Goal: Task Accomplishment & Management: Complete application form

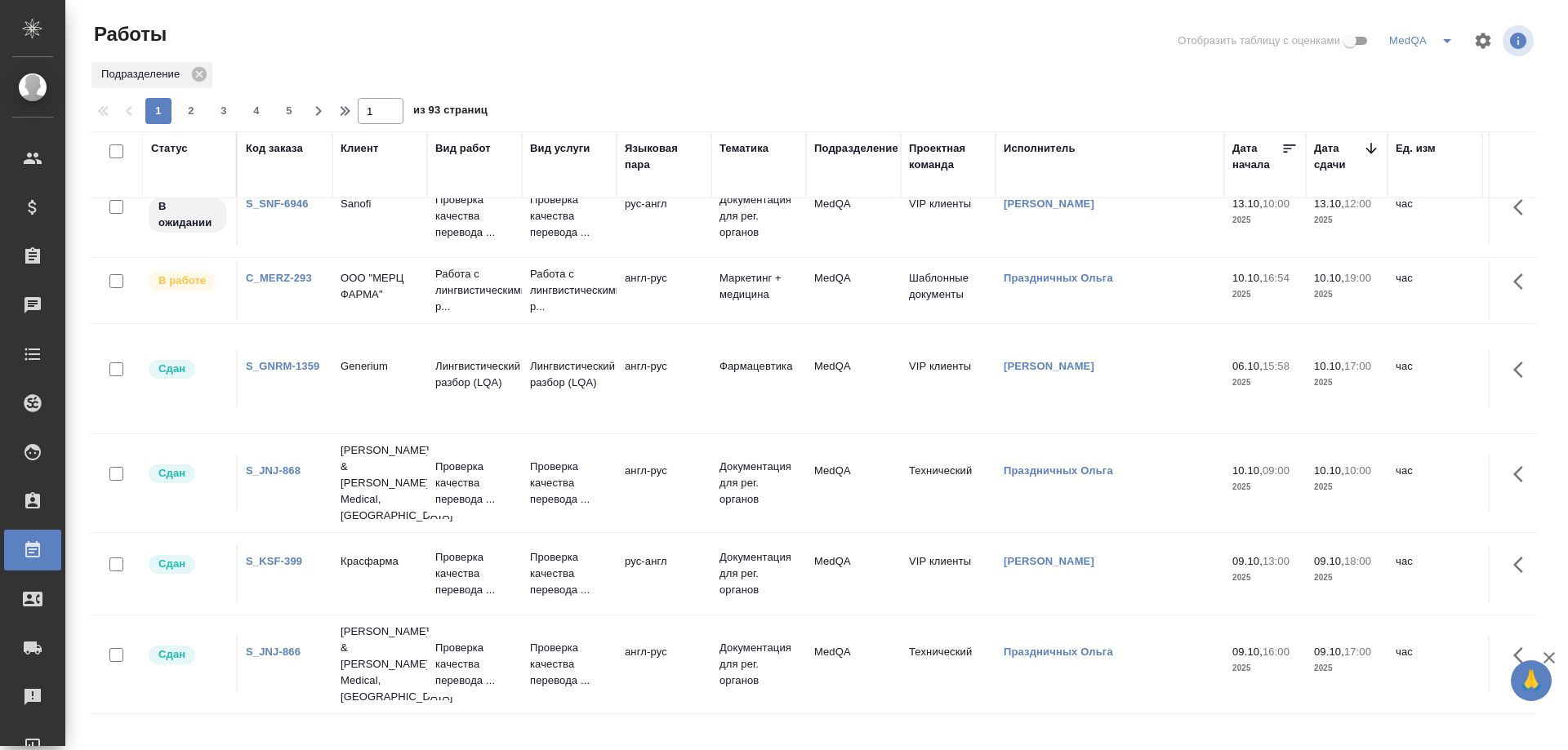
scroll to position [326, 0]
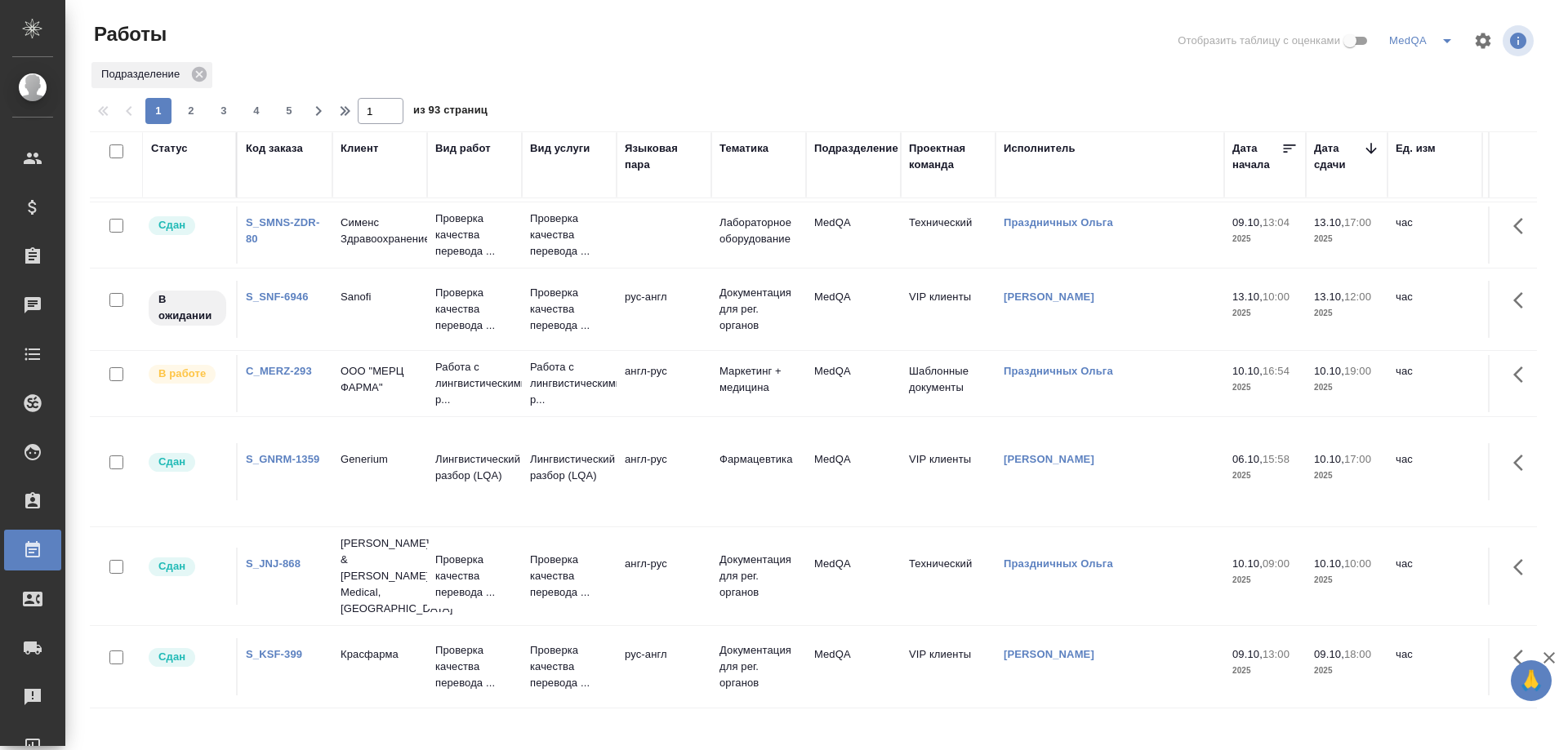
click at [279, 364] on div "C_MERZ-293" at bounding box center [285, 371] width 79 height 16
click at [276, 370] on link "C_MERZ-293" at bounding box center [279, 370] width 66 height 12
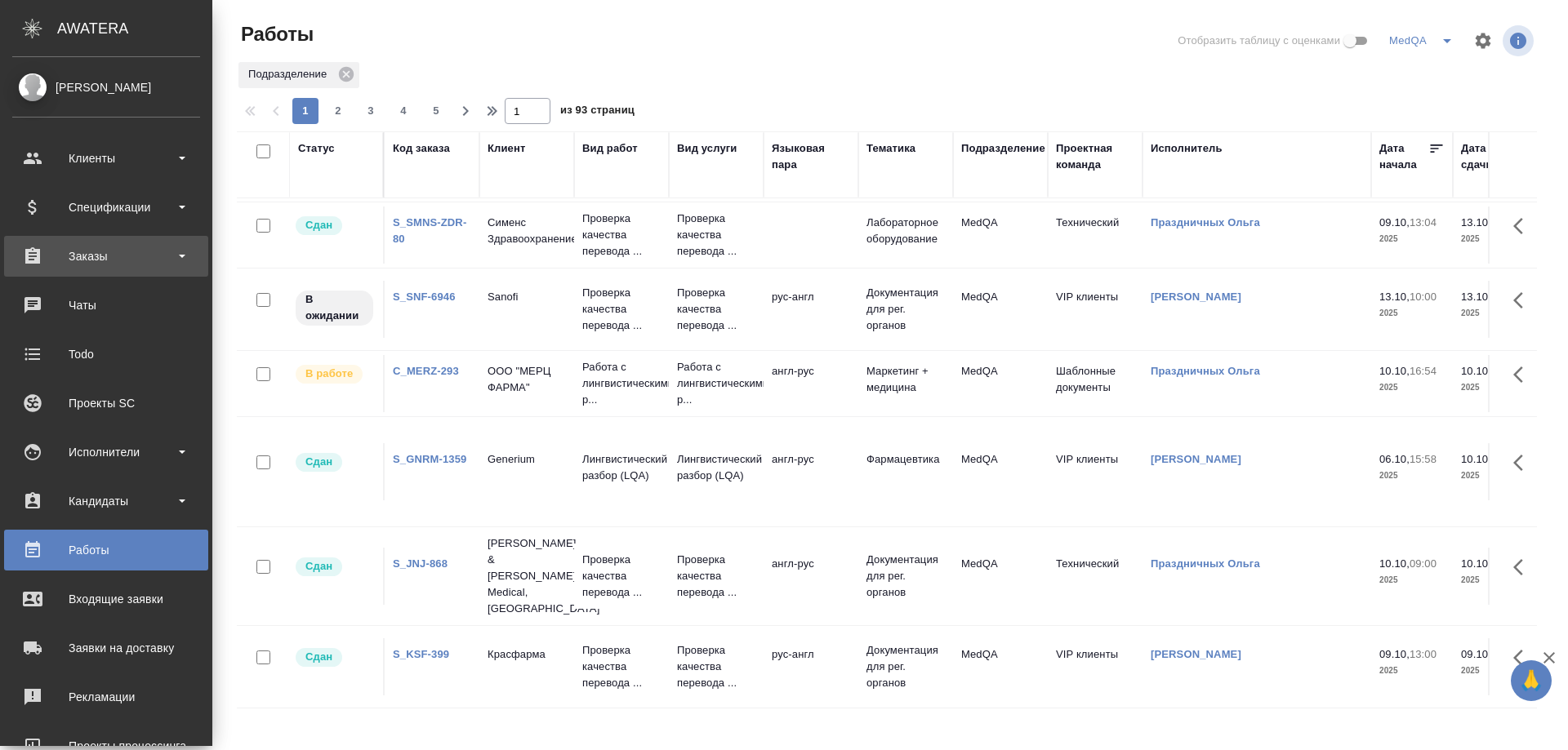
scroll to position [143, 0]
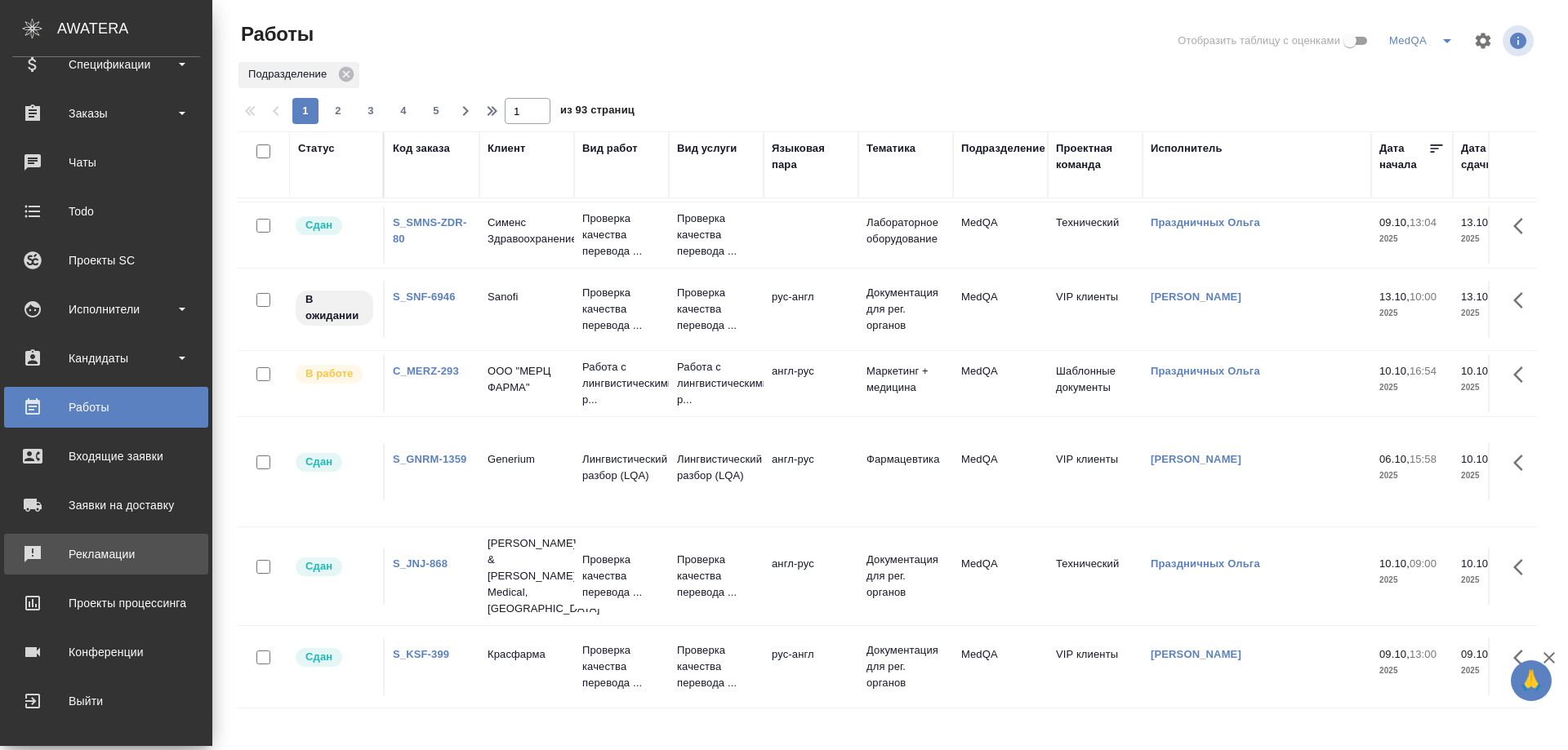
click at [103, 557] on div "Рекламации" at bounding box center [106, 554] width 188 height 25
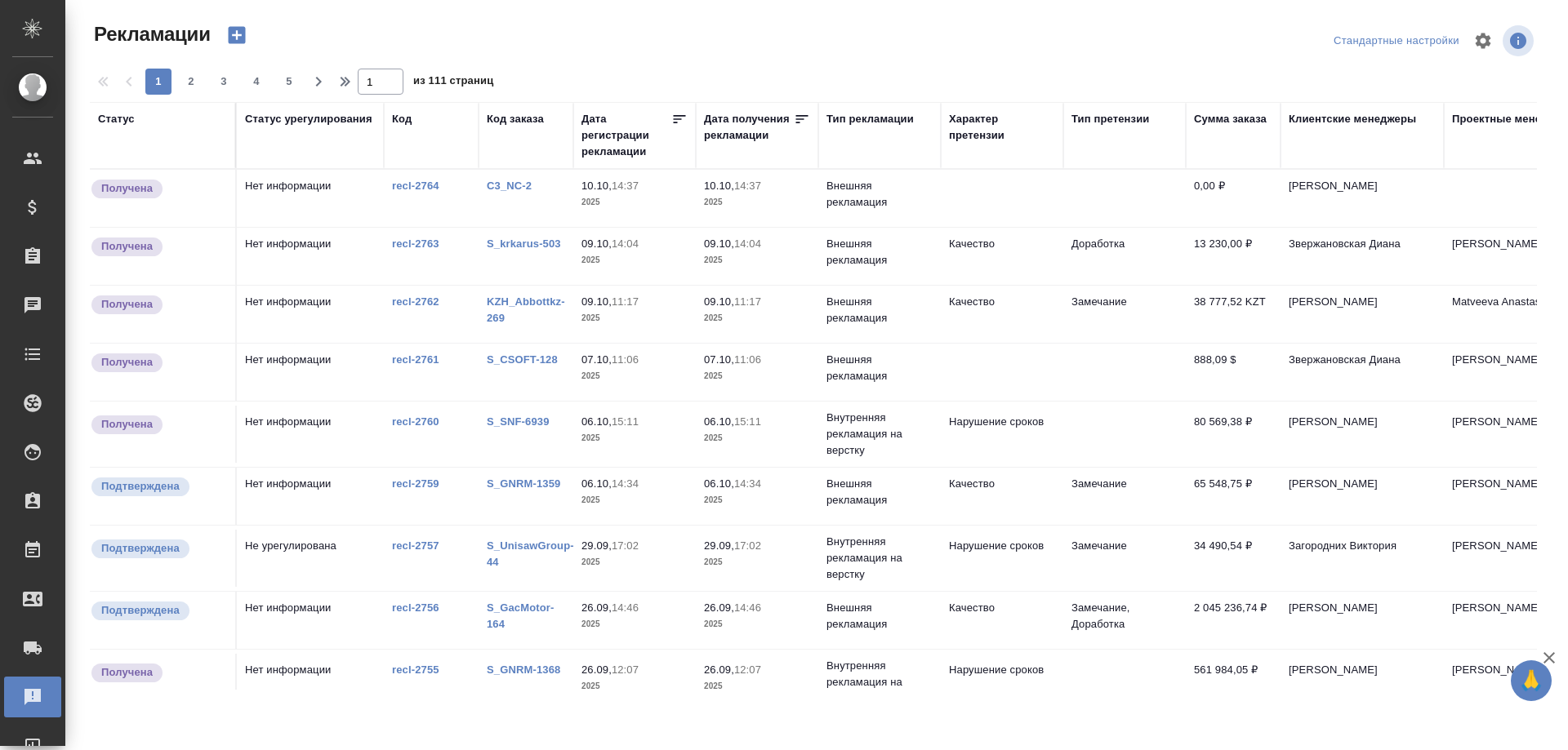
click at [516, 300] on link "KZH_Abbottkz-269" at bounding box center [526, 309] width 79 height 29
click at [33, 553] on div "Работы" at bounding box center [12, 550] width 41 height 25
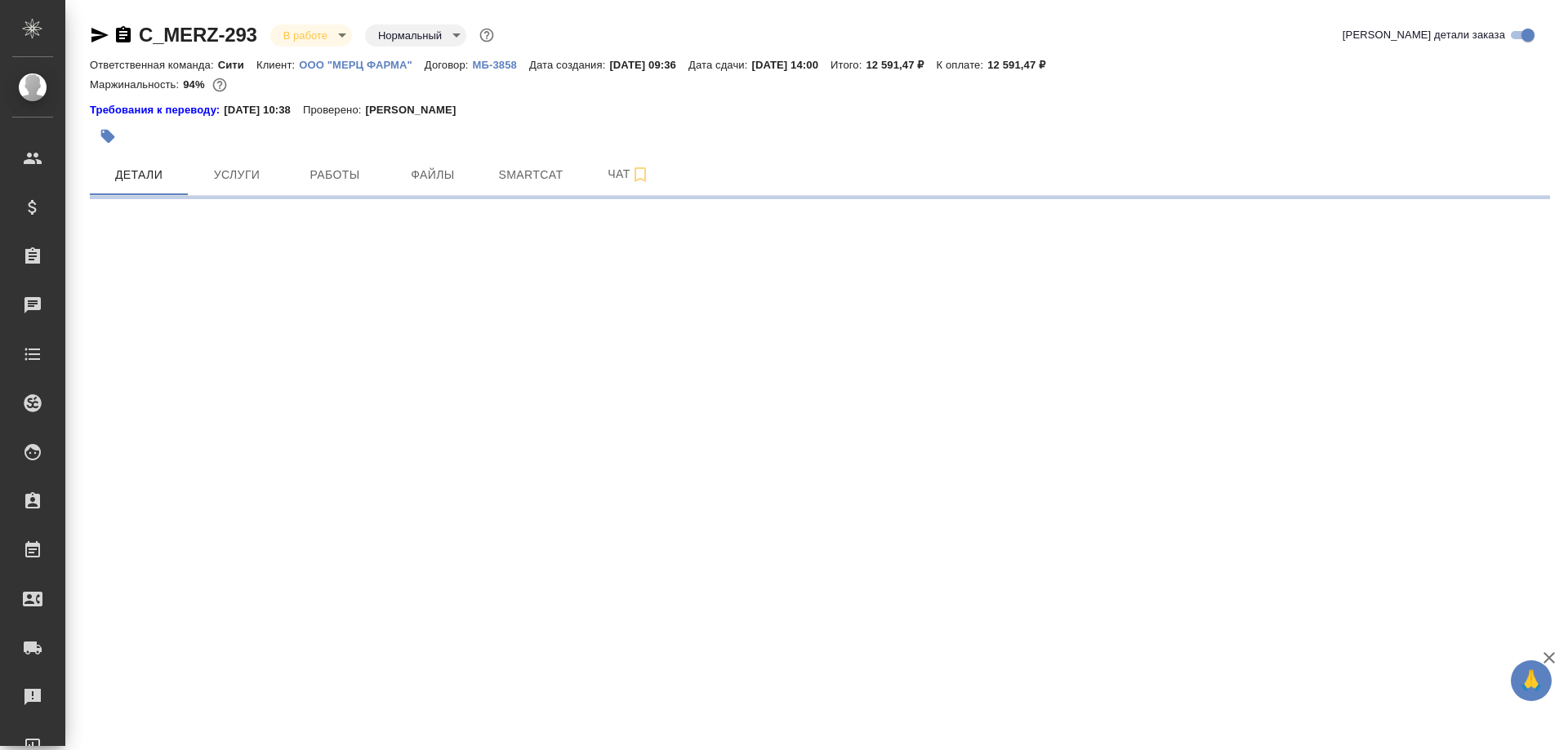
select select "RU"
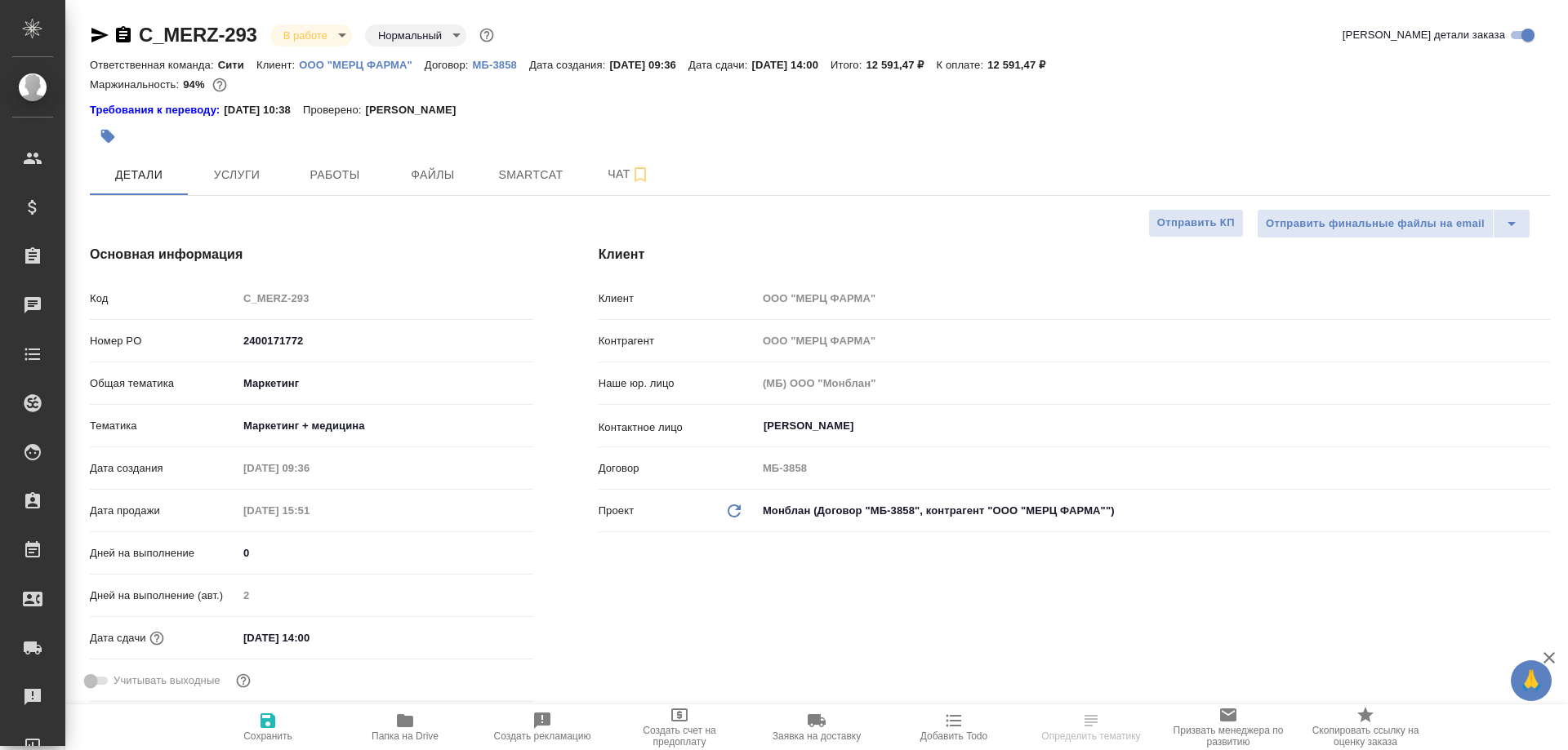
type textarea "x"
type input "Тарабановская Анастасия"
type input "Сеитов Павел"
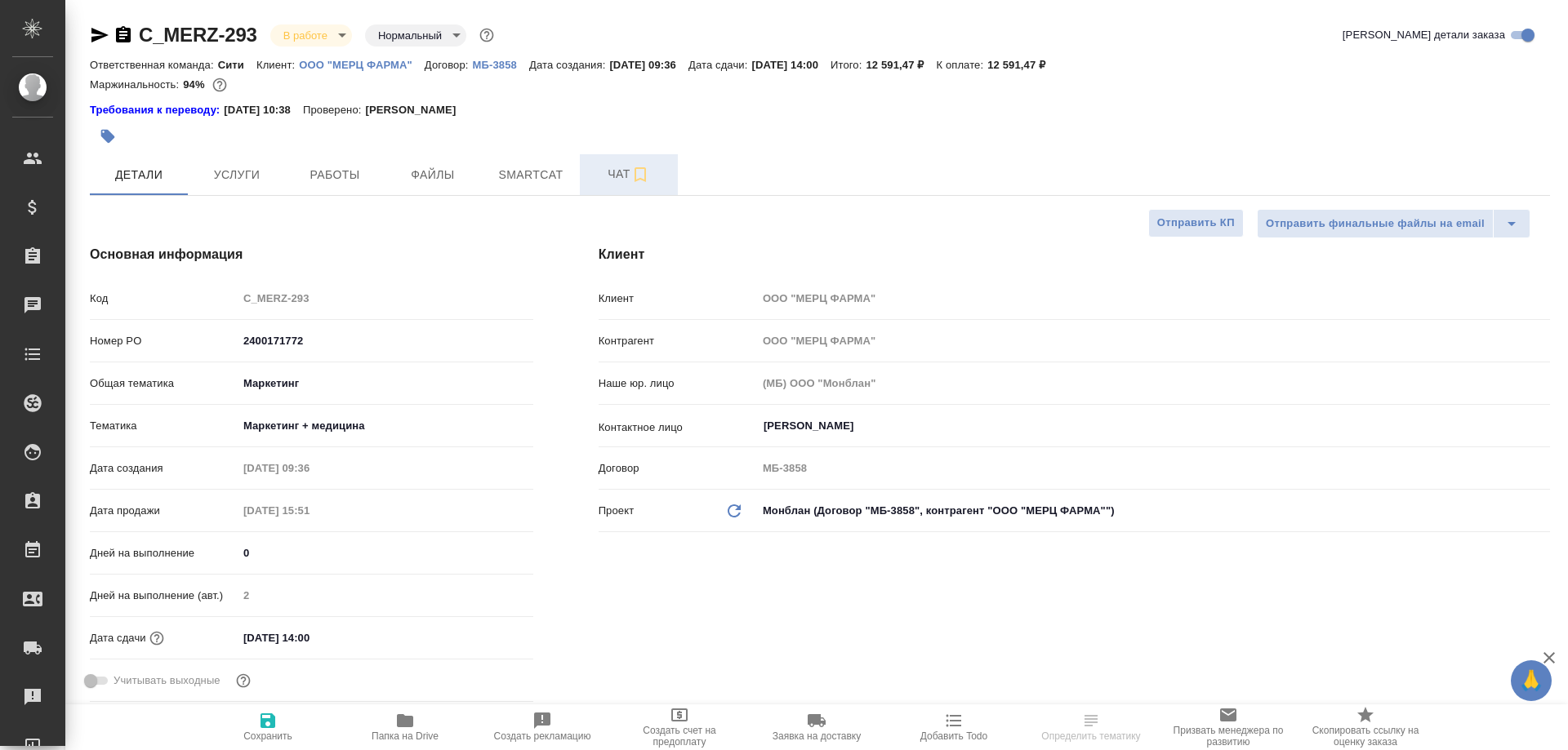
click at [622, 176] on span "Чат" at bounding box center [629, 174] width 79 height 20
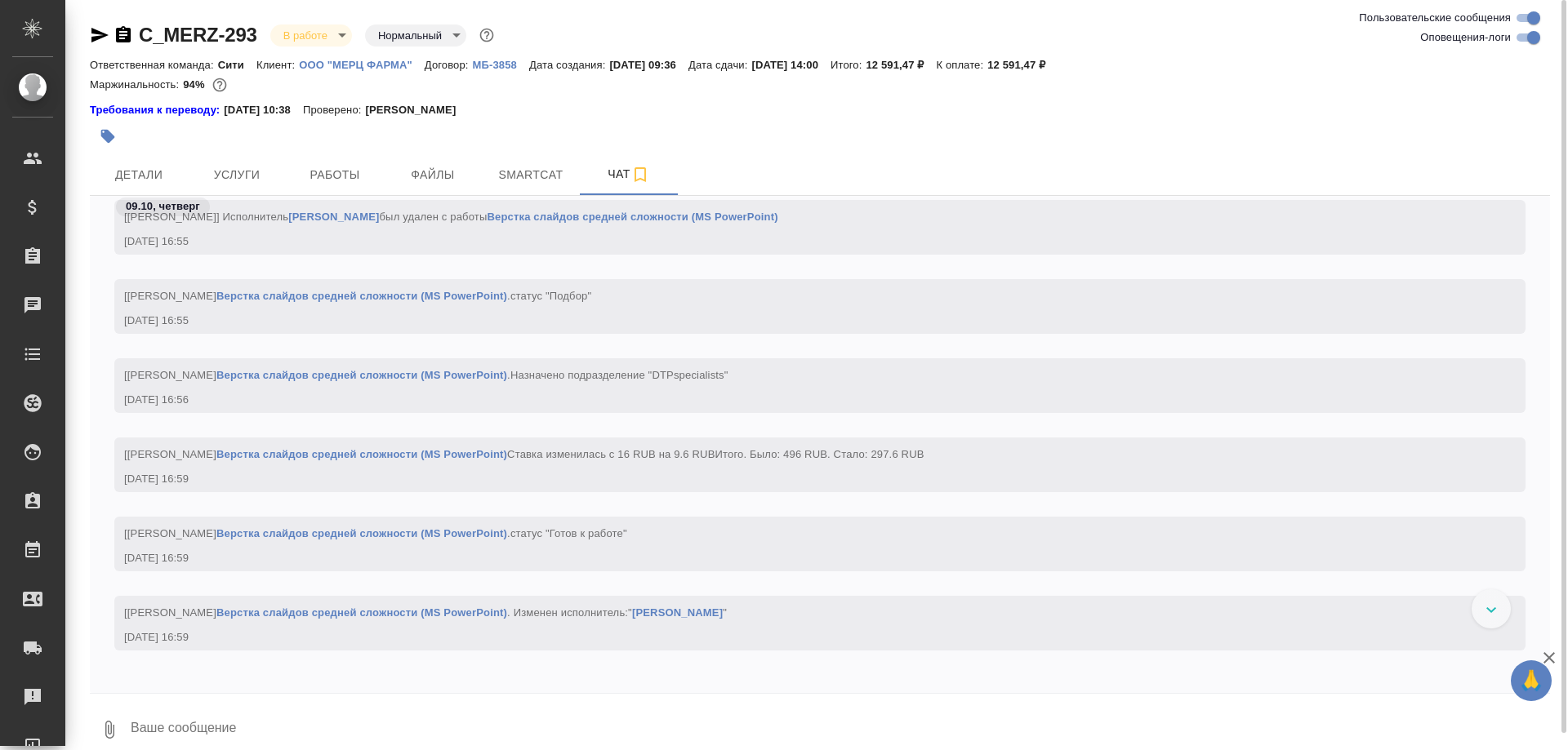
scroll to position [2623, 0]
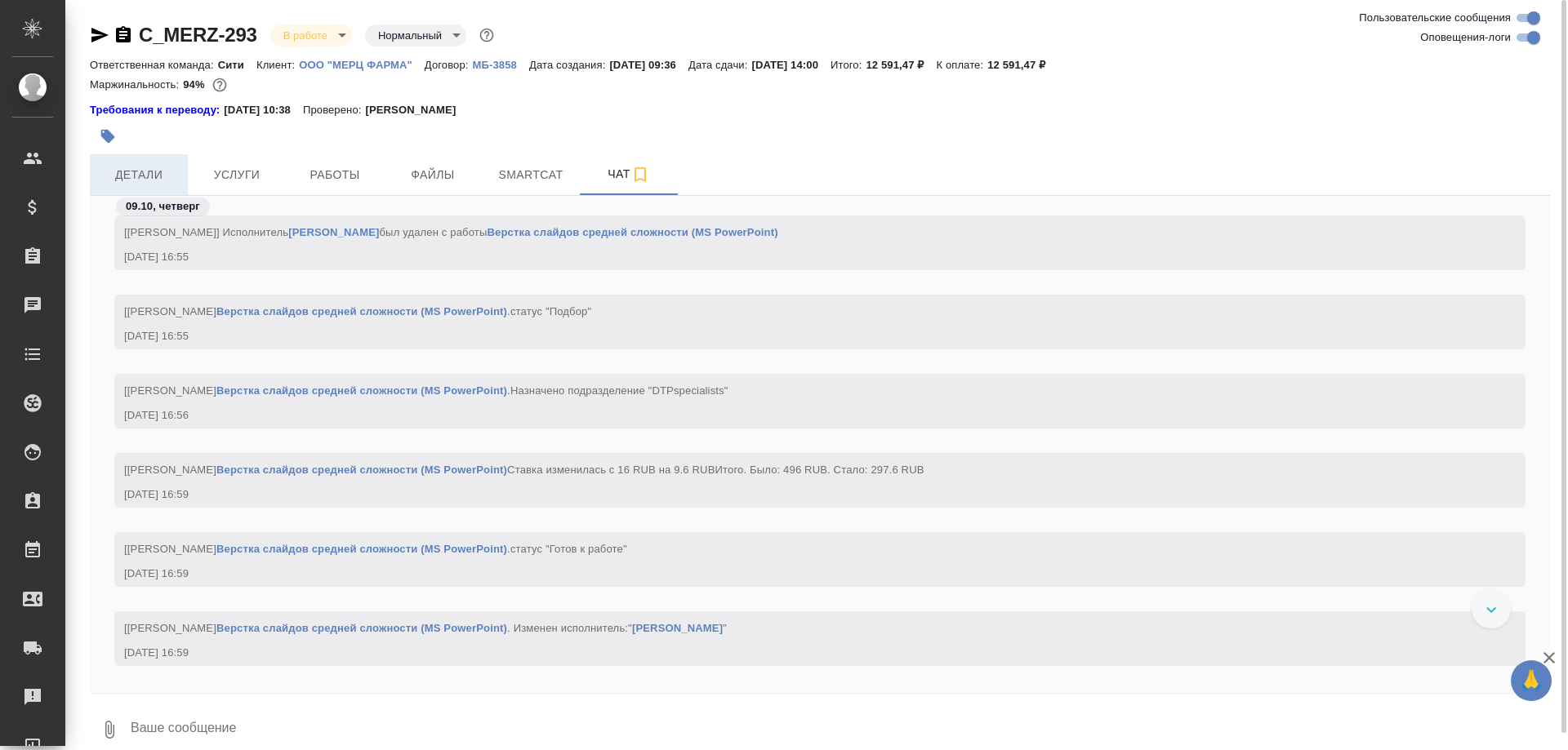
click at [137, 180] on span "Детали" at bounding box center [139, 175] width 79 height 20
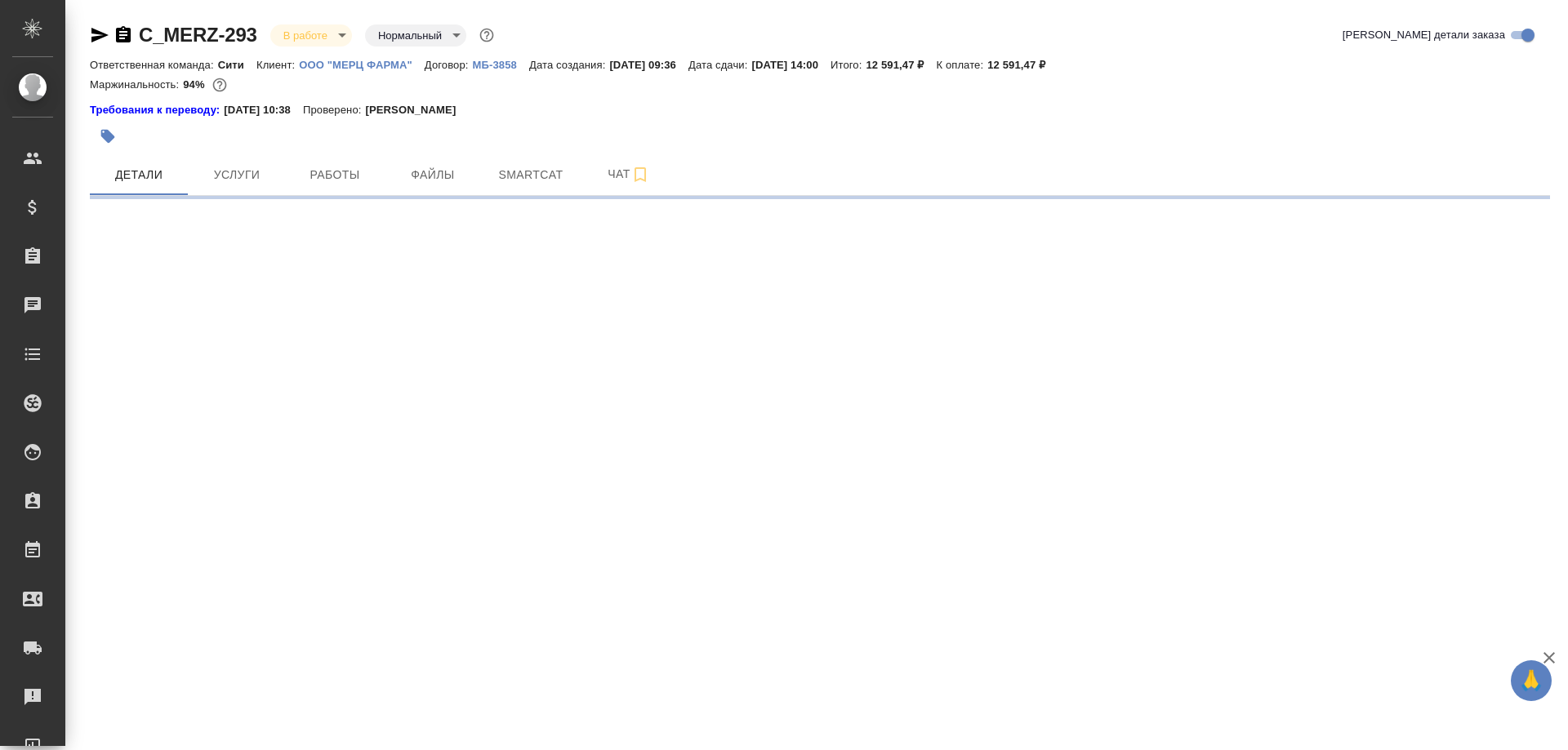
select select "RU"
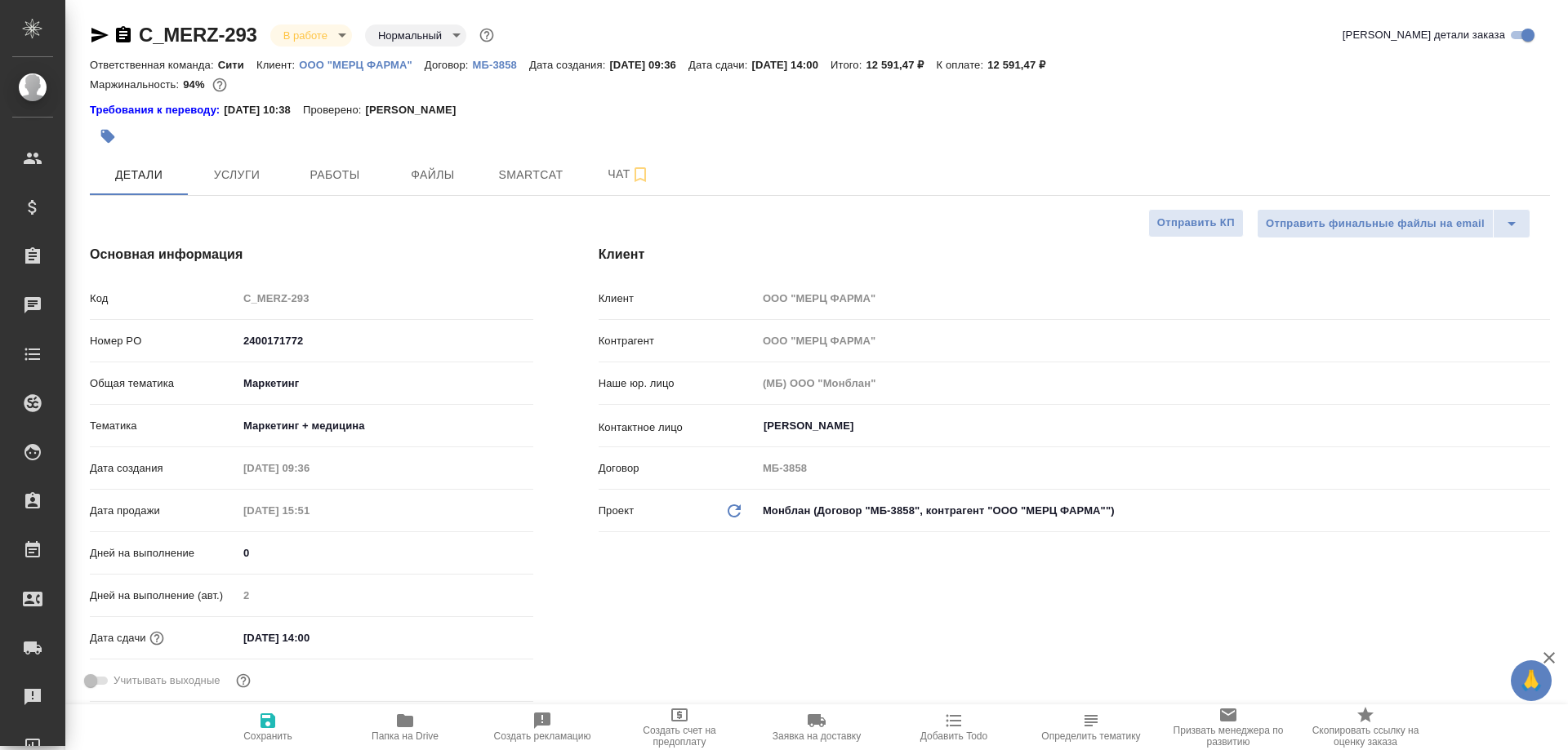
type textarea "x"
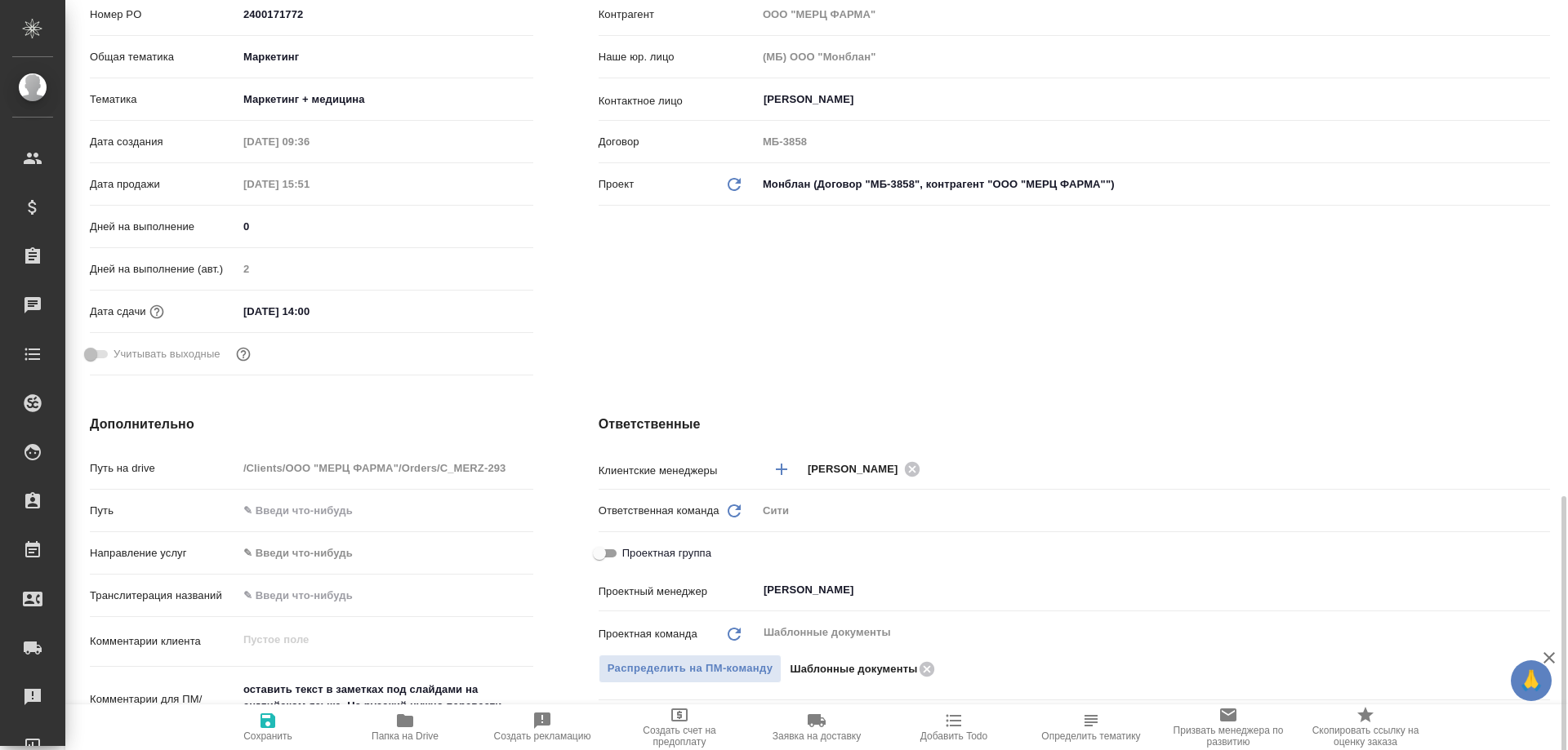
scroll to position [571, 0]
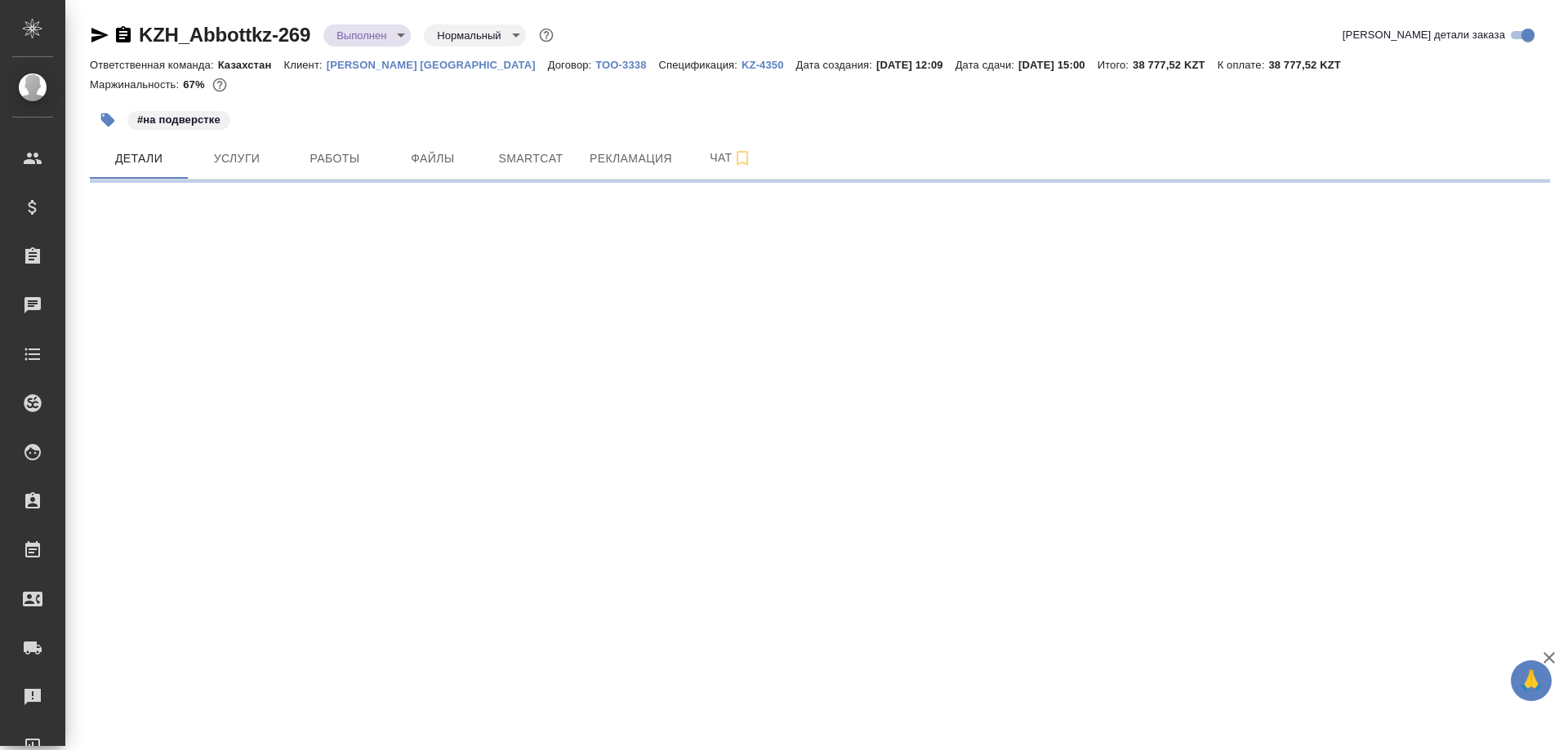
select select "RU"
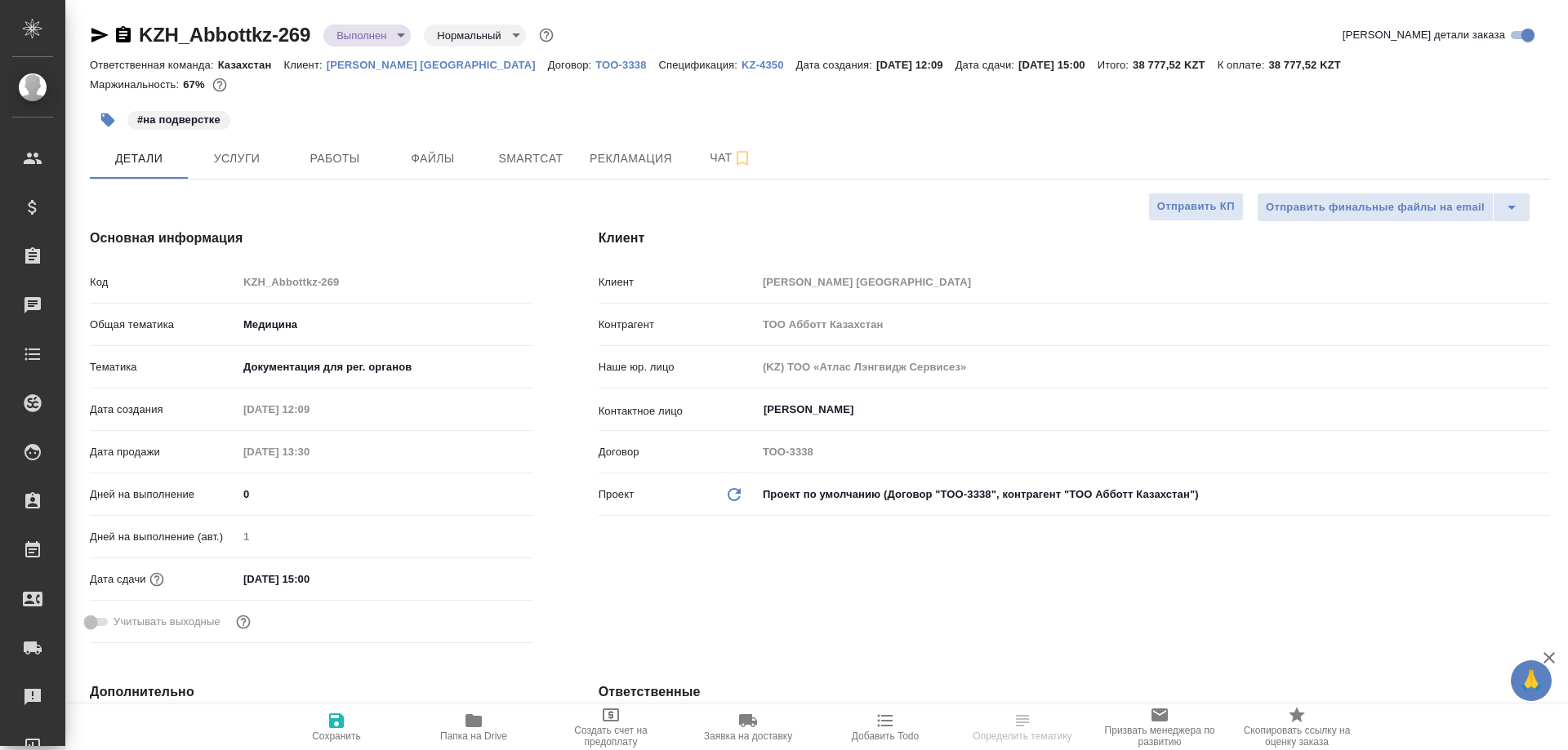
type textarea "x"
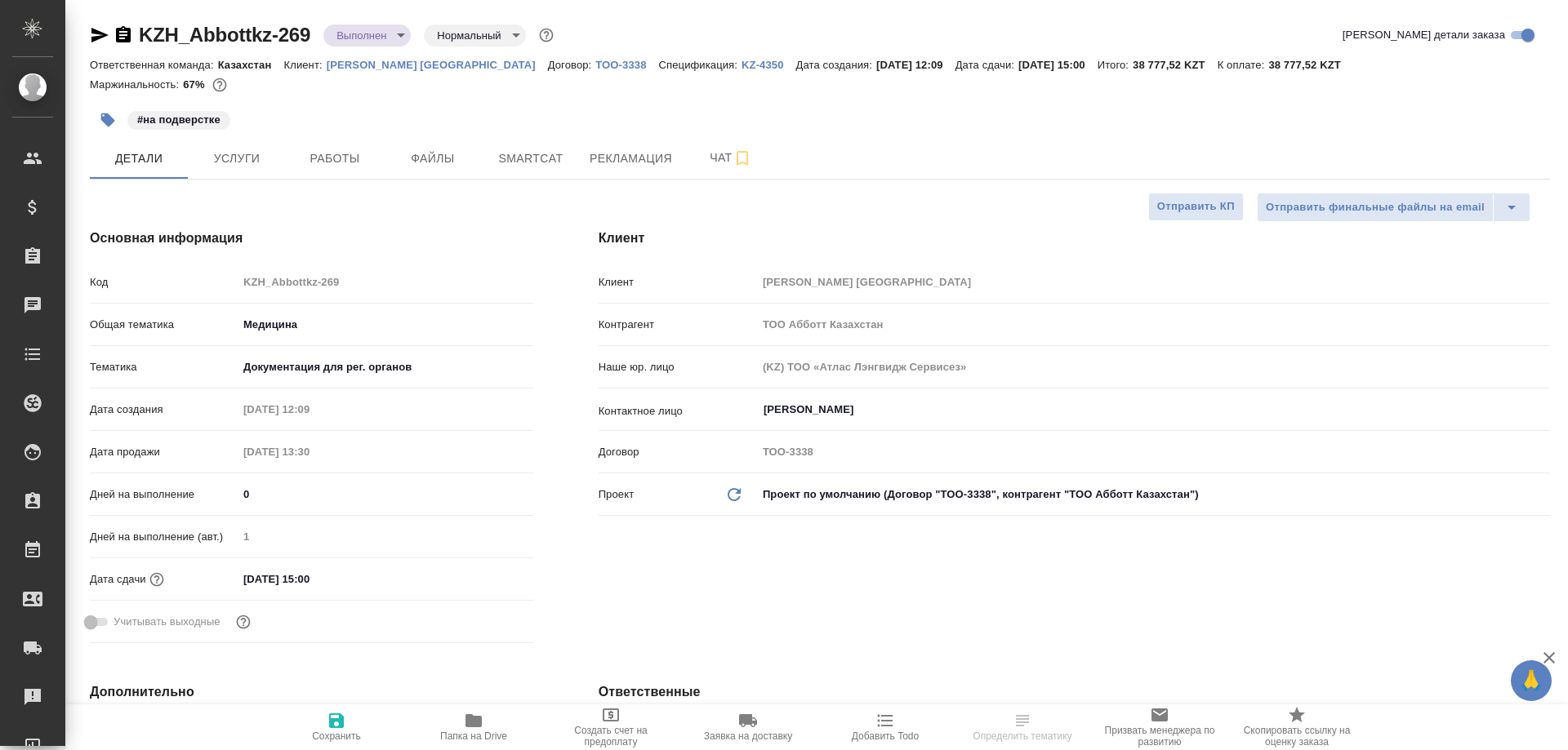
type textarea "x"
click at [636, 161] on span "Рекламация" at bounding box center [631, 158] width 83 height 20
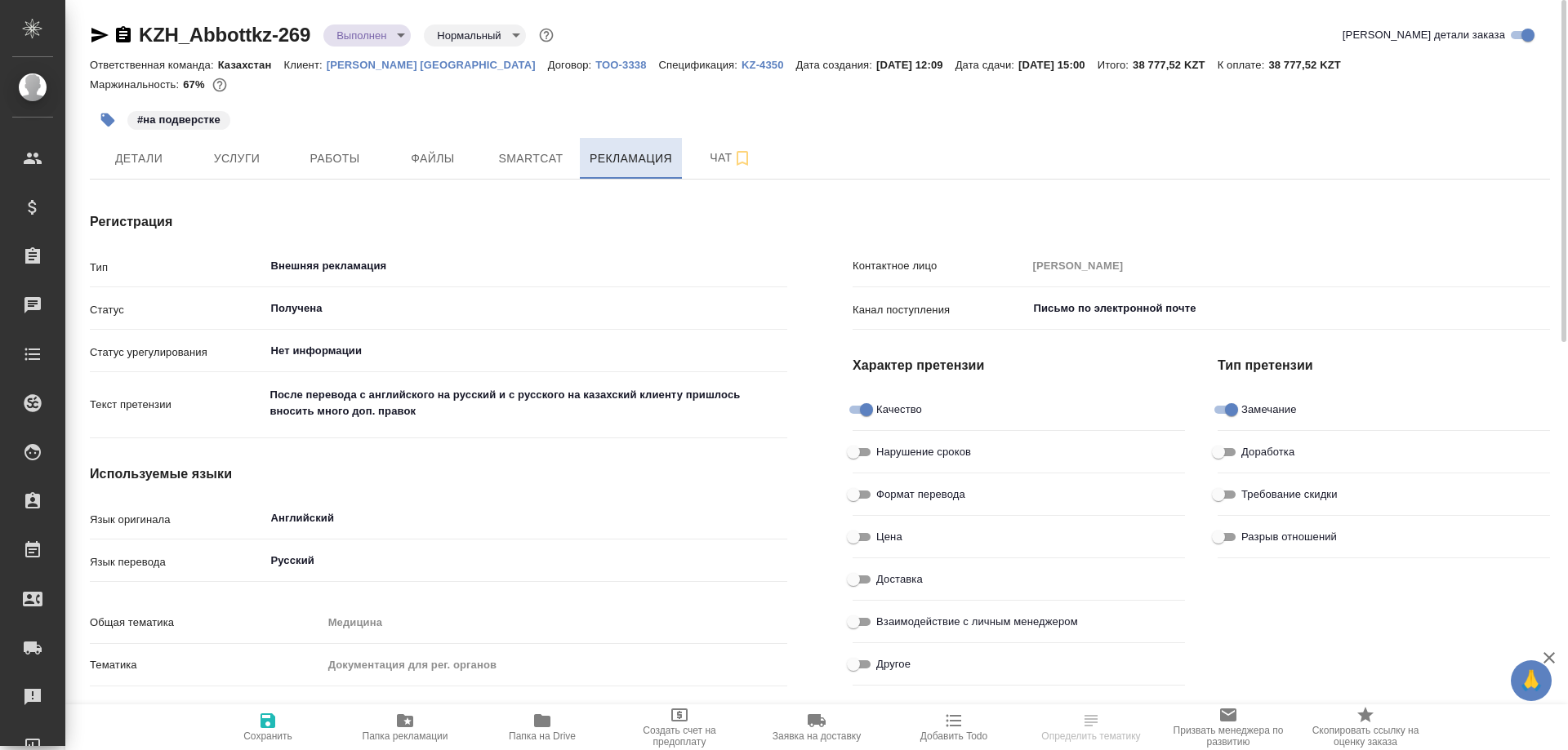
type textarea "x"
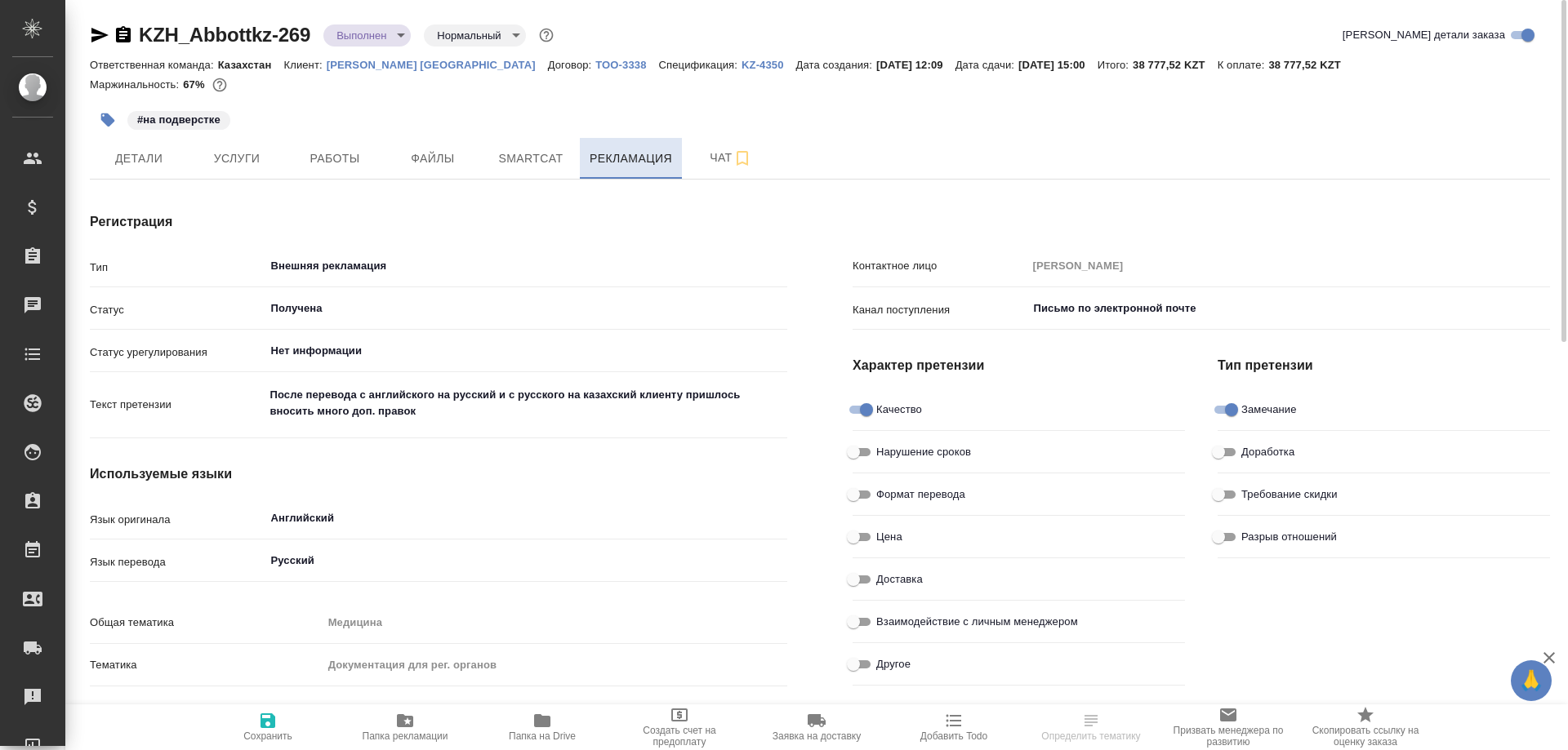
type textarea "x"
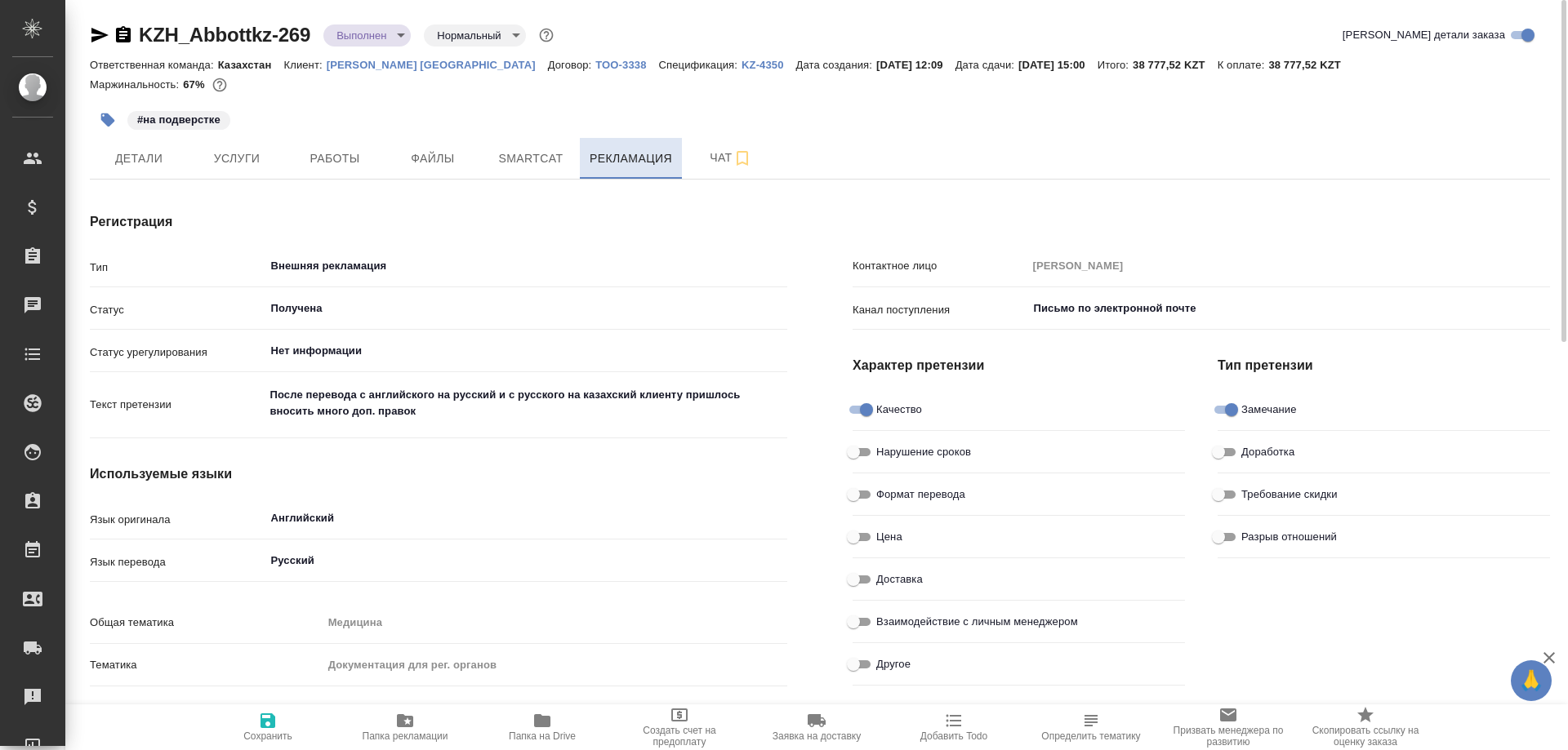
type textarea "x"
click at [357, 163] on span "Работы" at bounding box center [335, 158] width 79 height 20
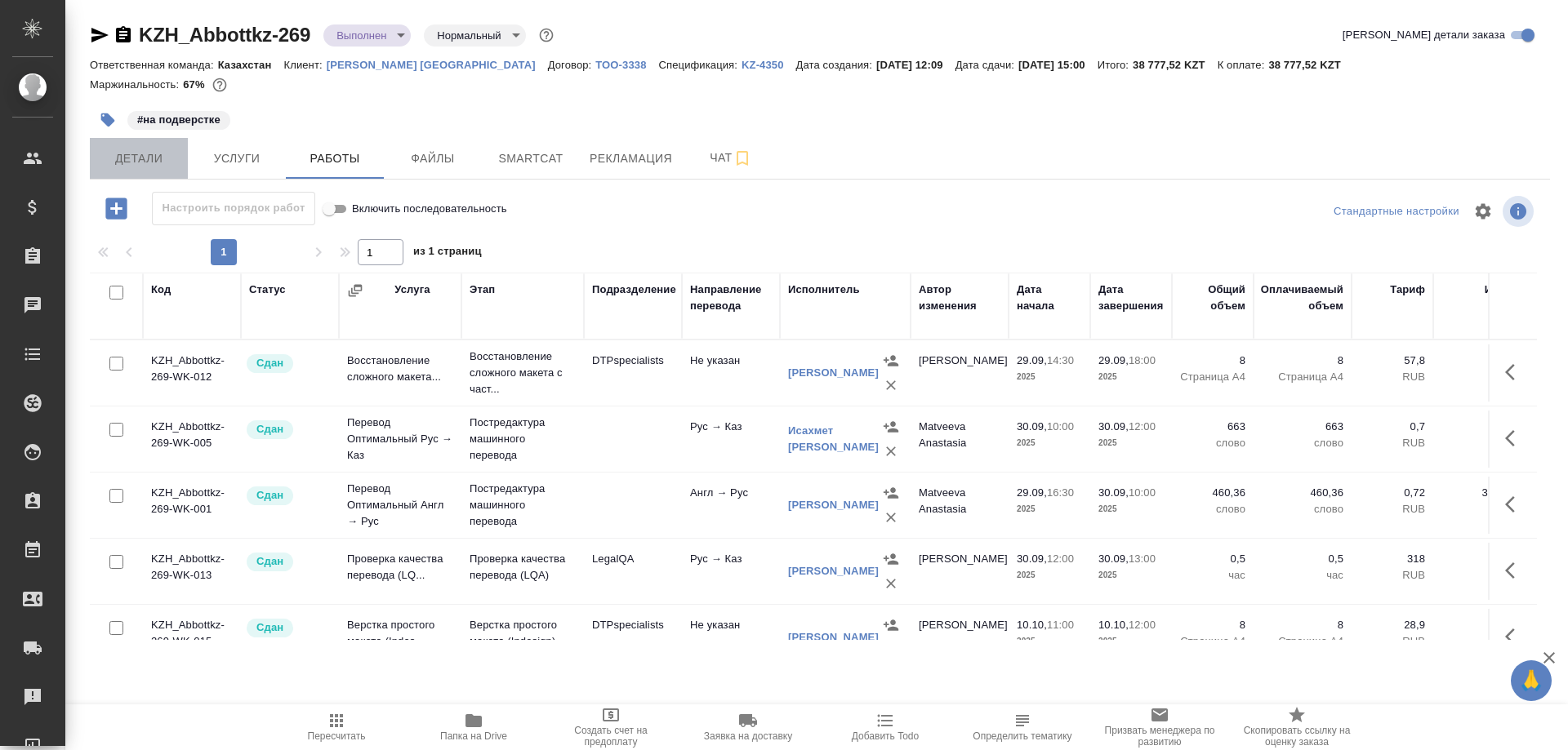
click at [144, 158] on span "Детали" at bounding box center [139, 158] width 79 height 20
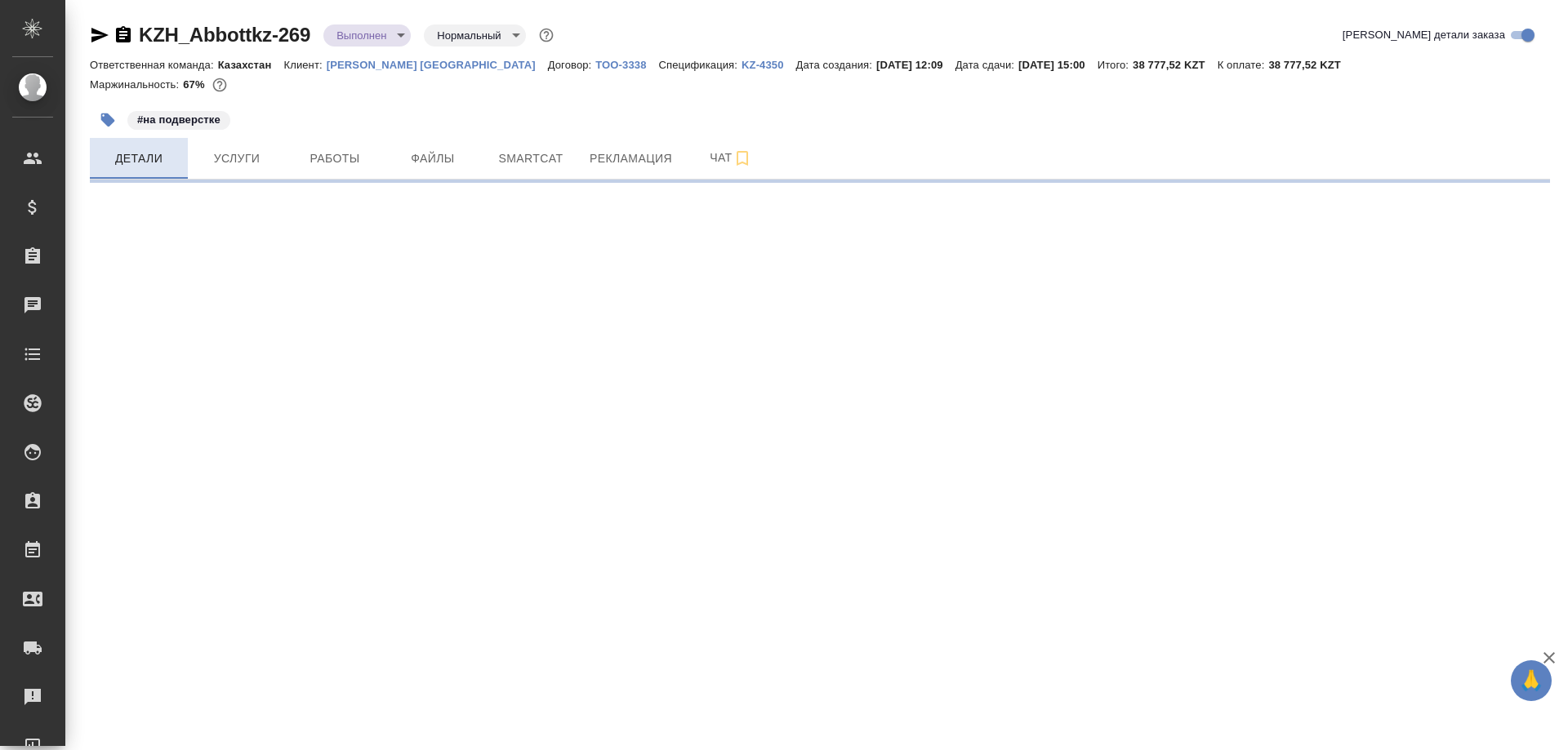
select select "RU"
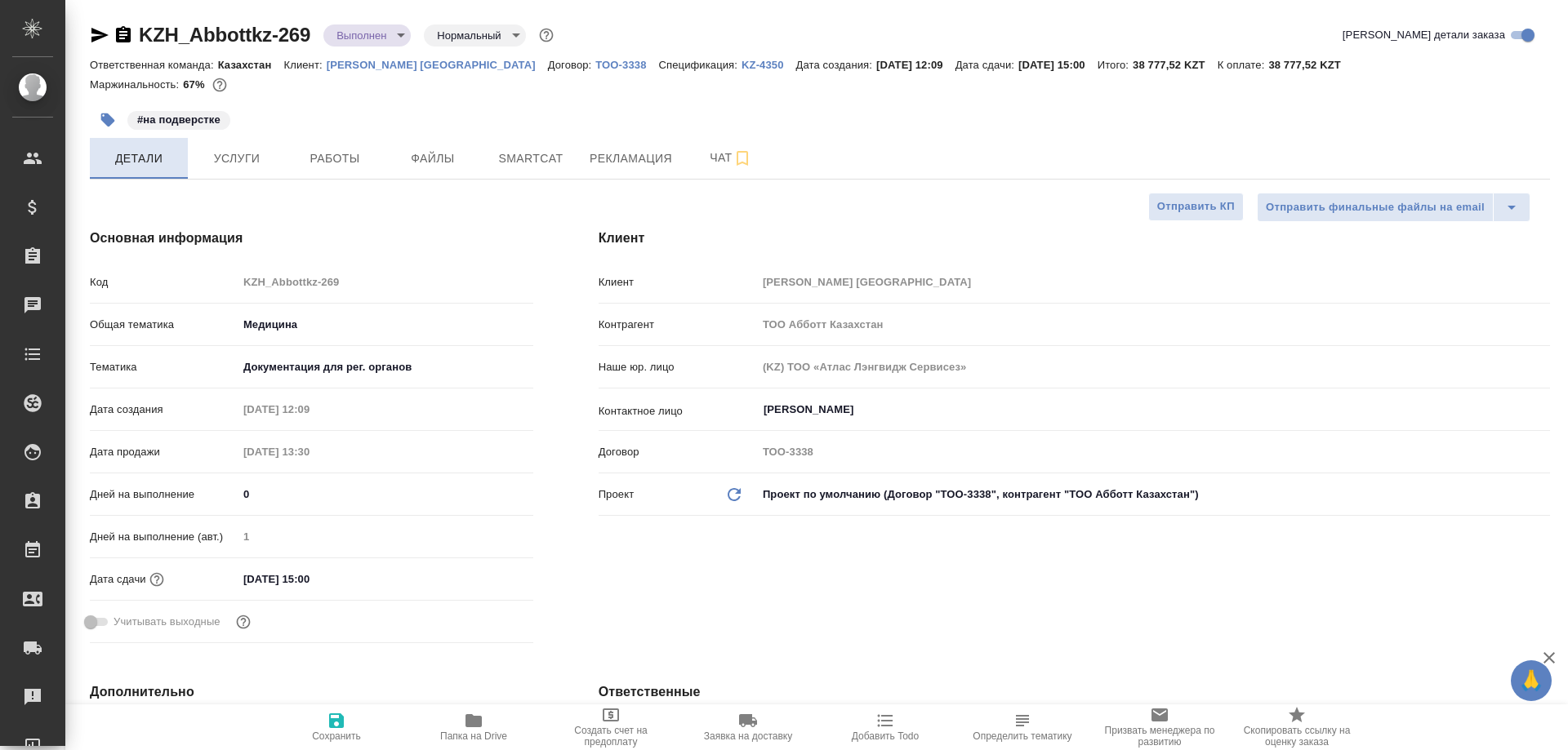
type textarea "x"
click at [479, 726] on icon "button" at bounding box center [473, 720] width 16 height 13
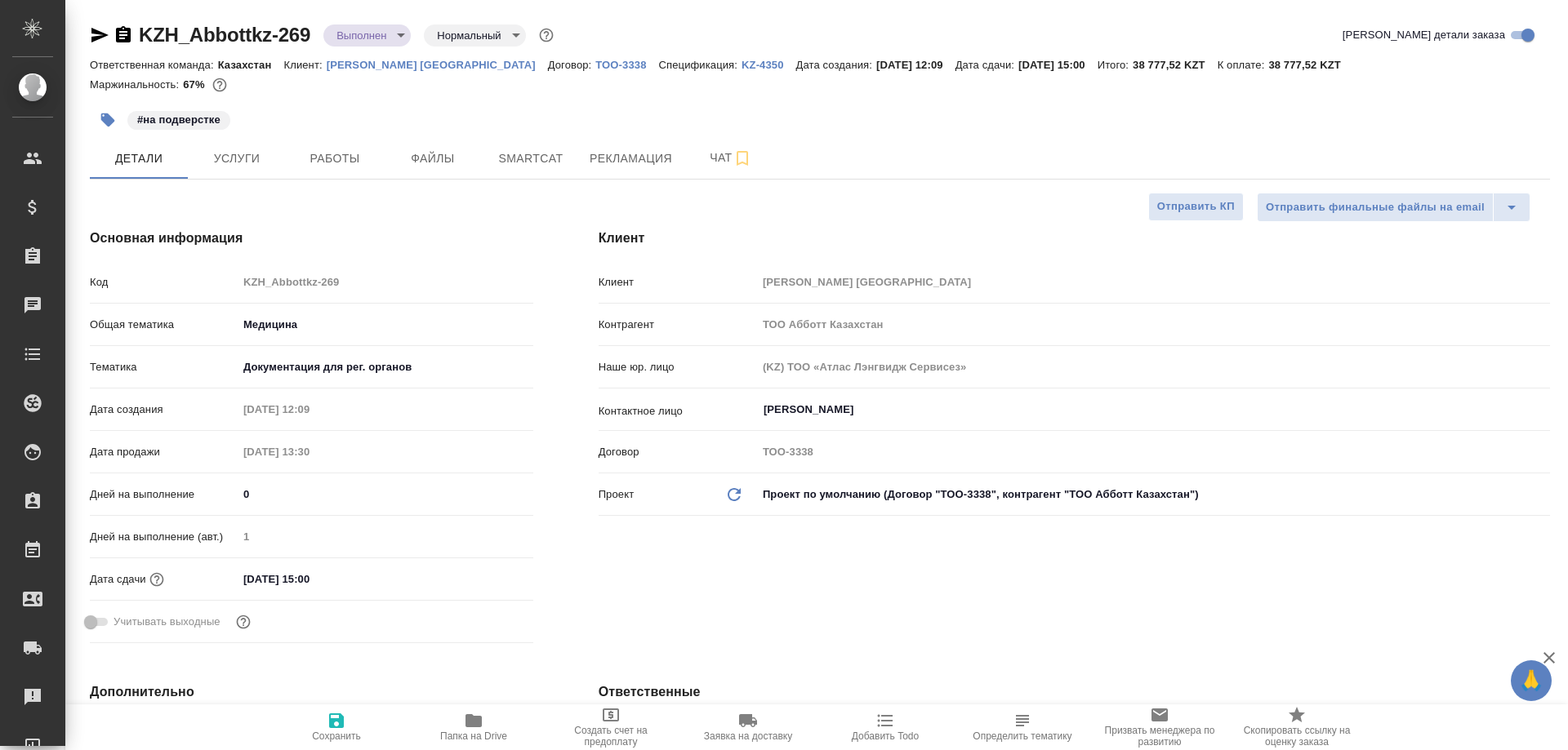
type textarea "x"
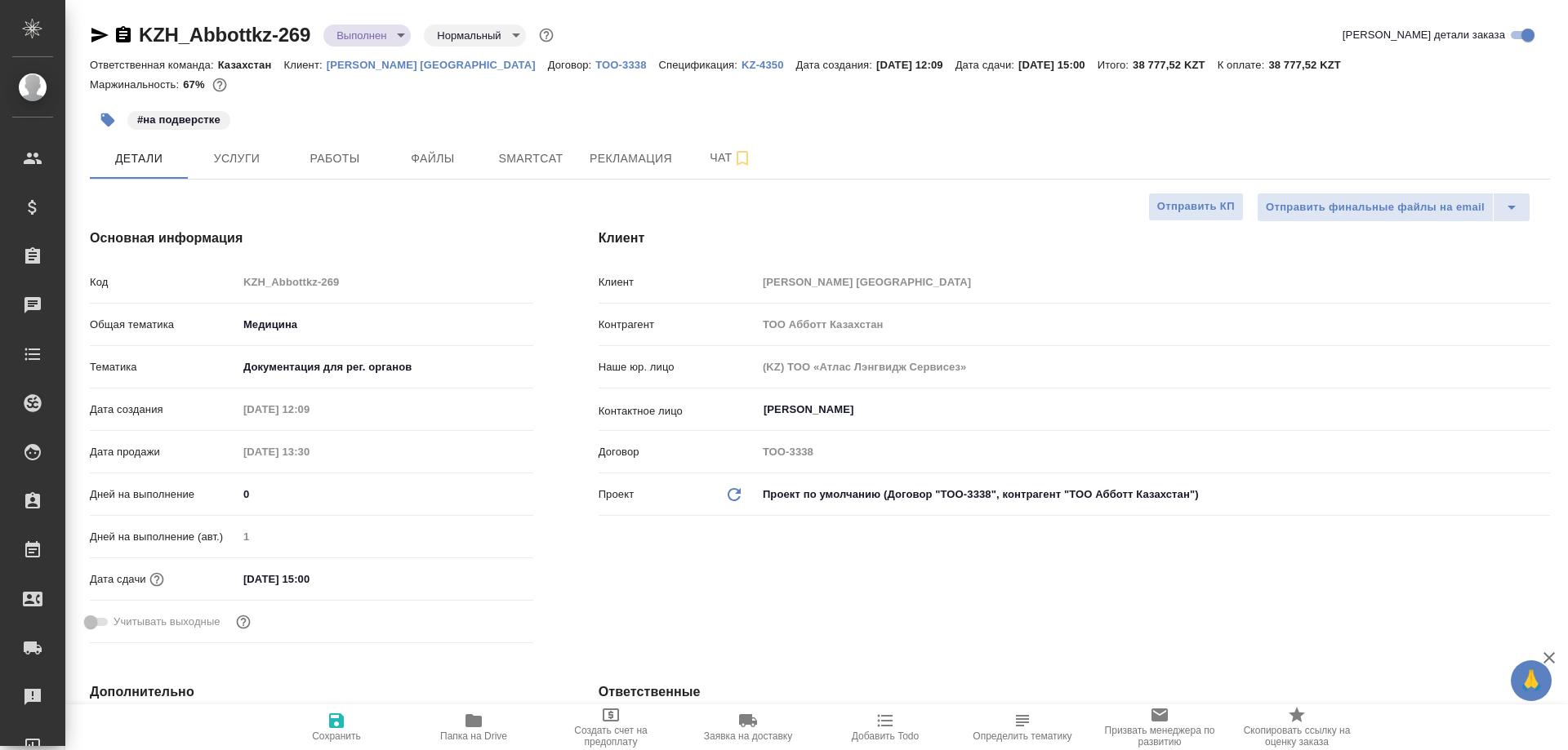
type textarea "x"
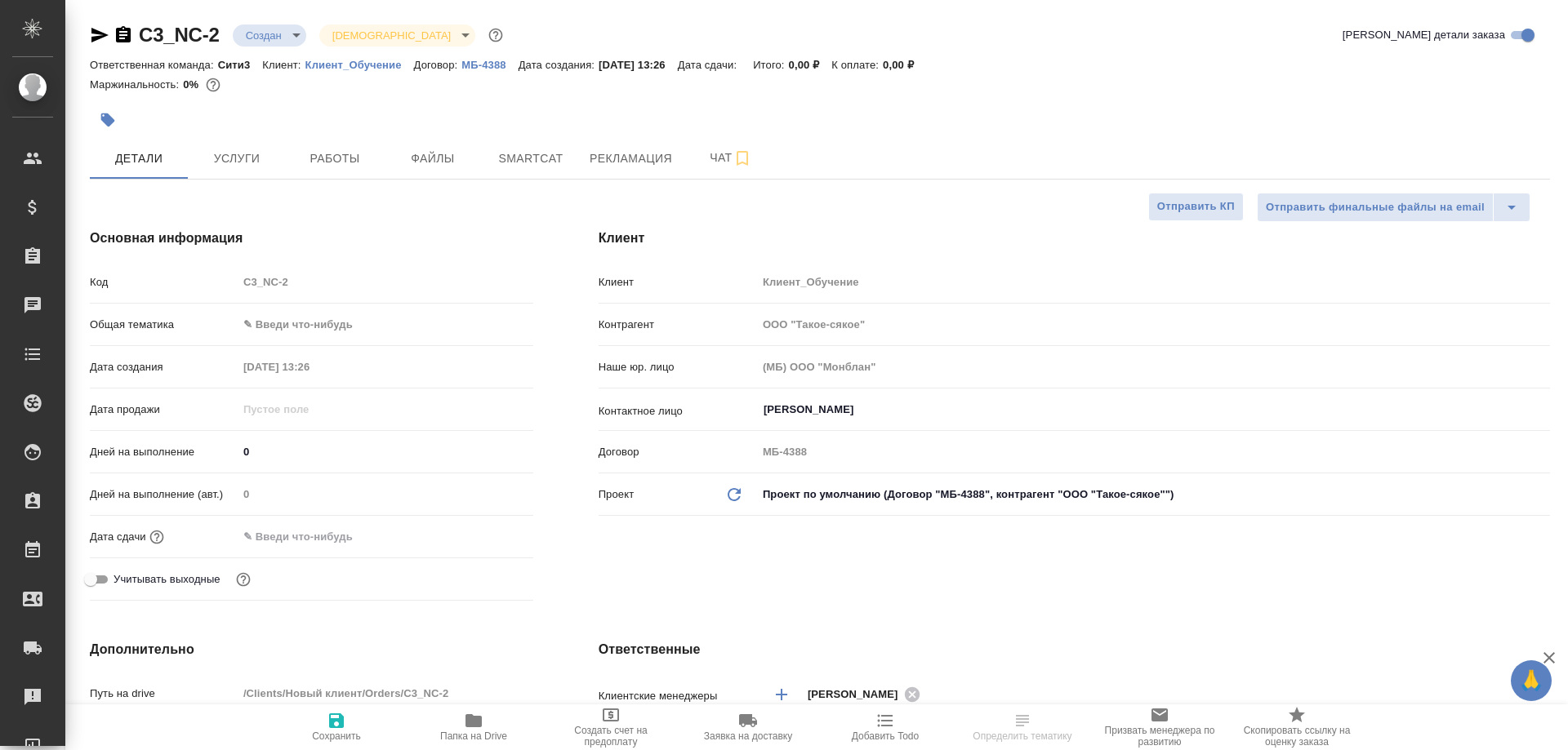
select select "RU"
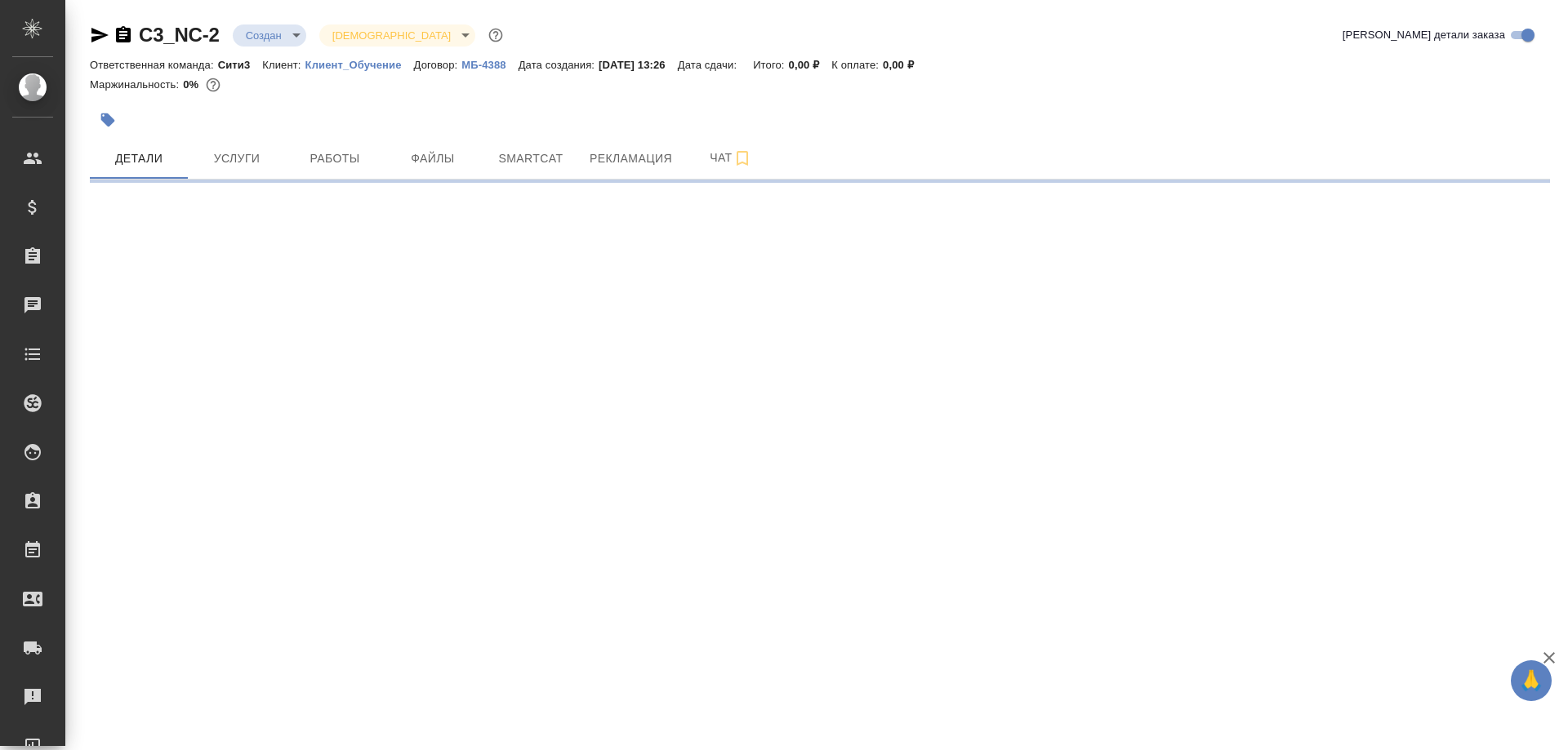
select select "RU"
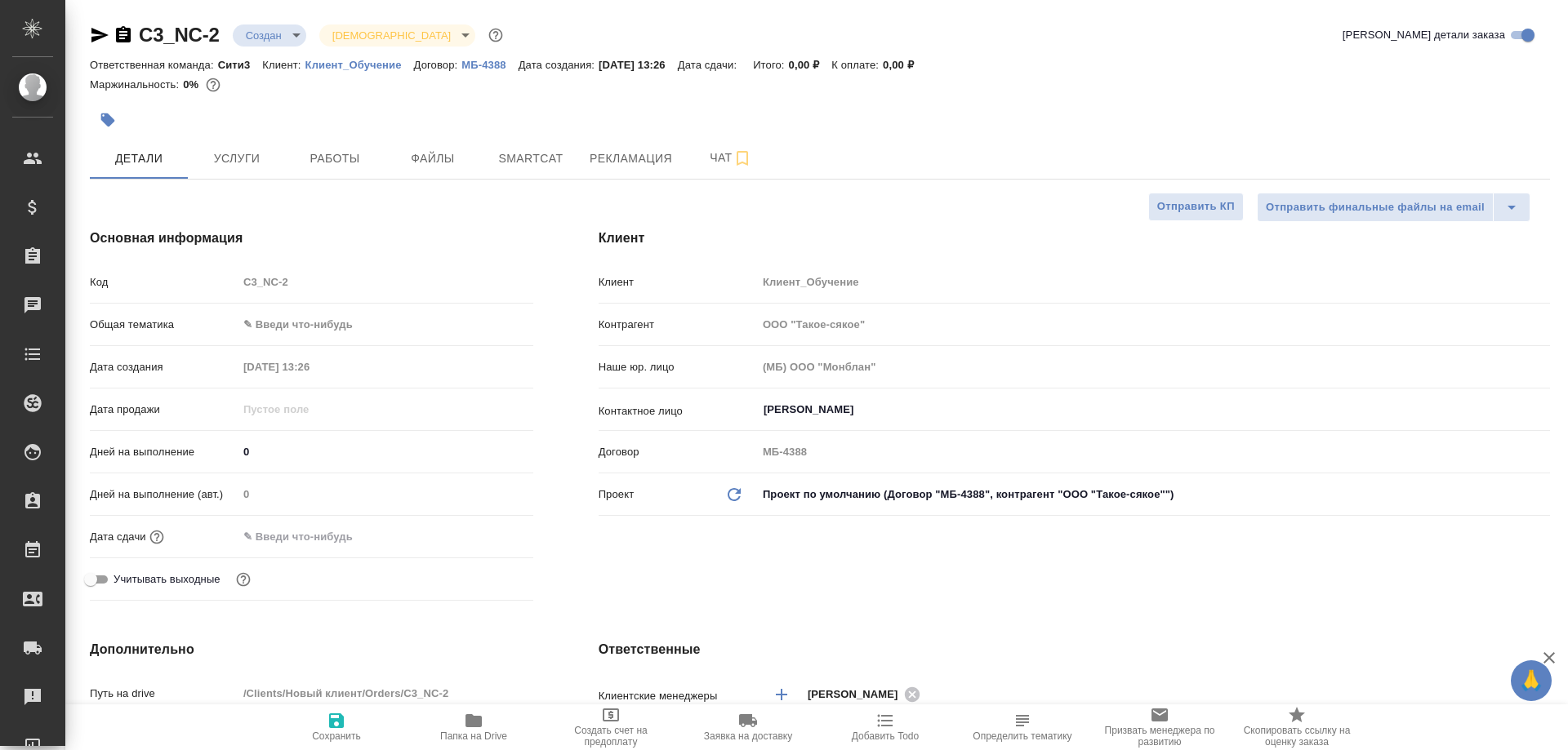
type textarea "x"
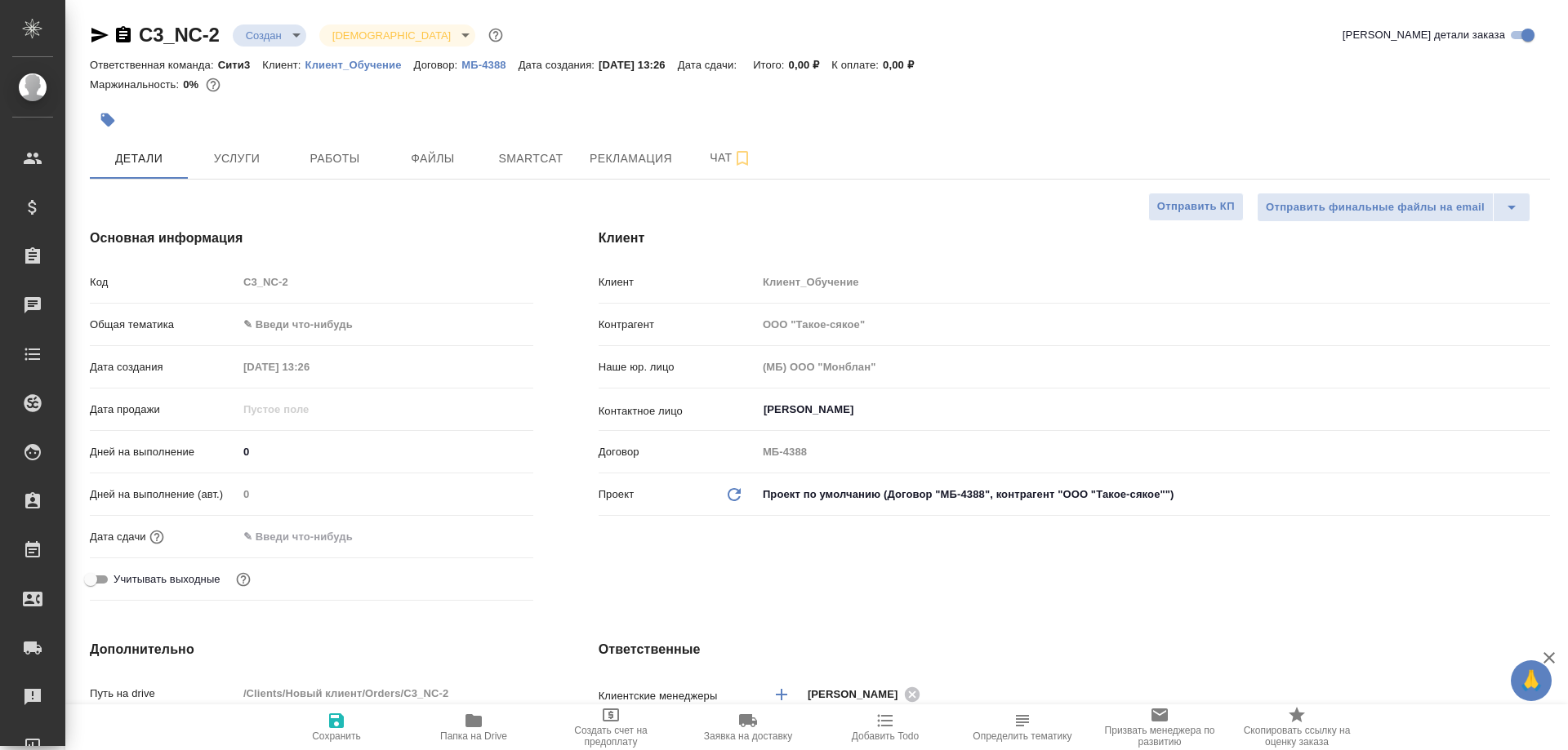
type textarea "x"
click at [627, 157] on span "Рекламация" at bounding box center [631, 158] width 83 height 20
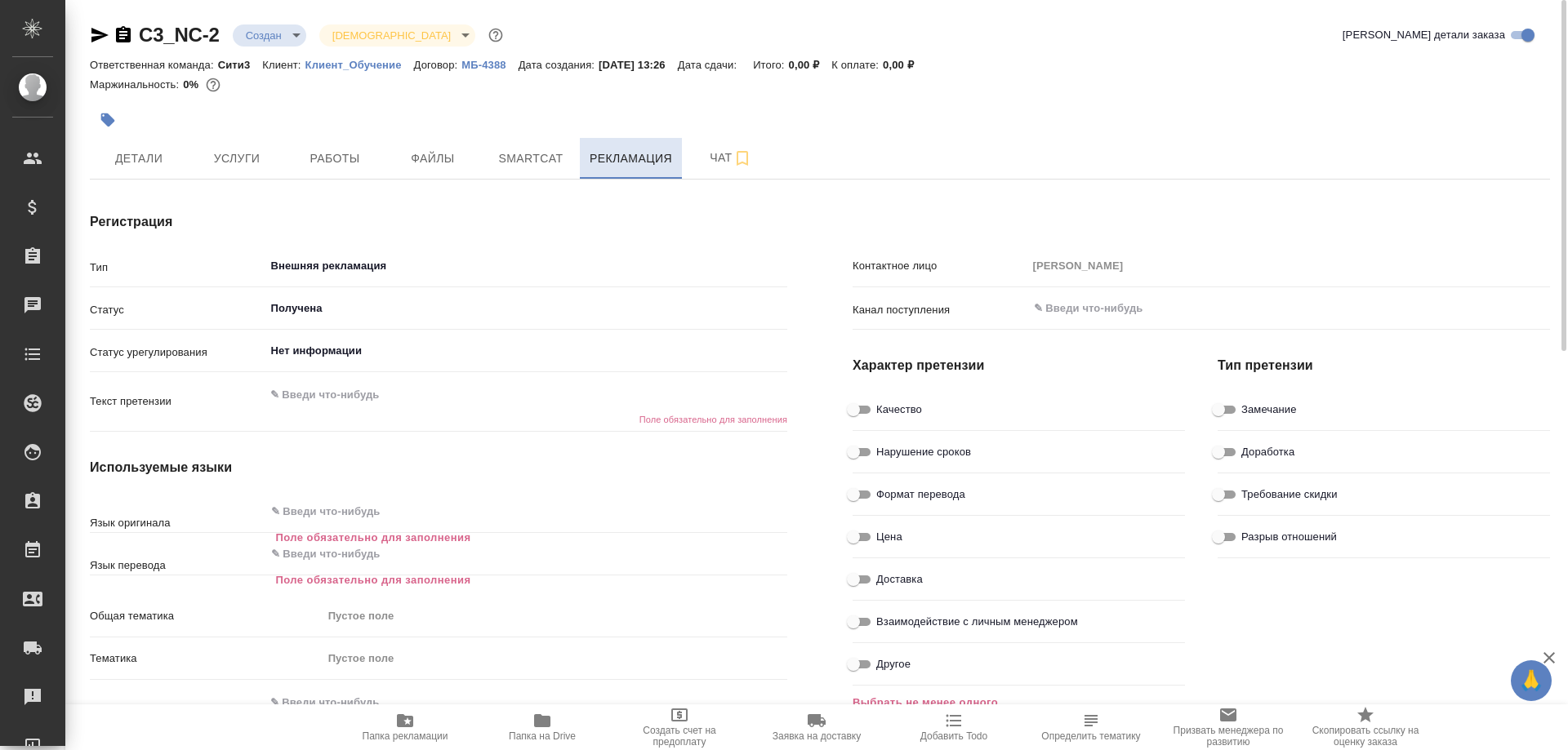
type textarea "x"
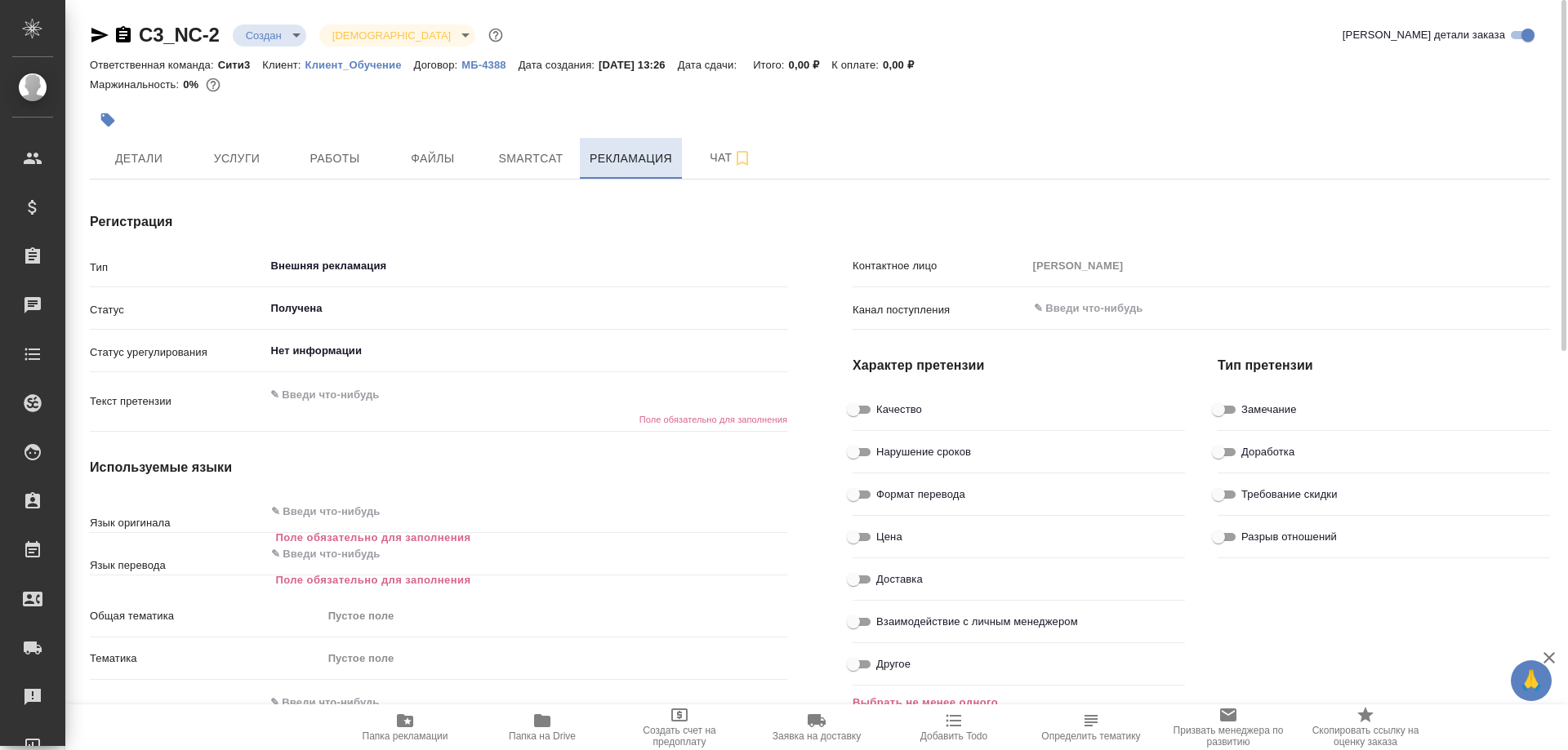
type textarea "x"
click at [715, 157] on span "Чат" at bounding box center [731, 157] width 79 height 20
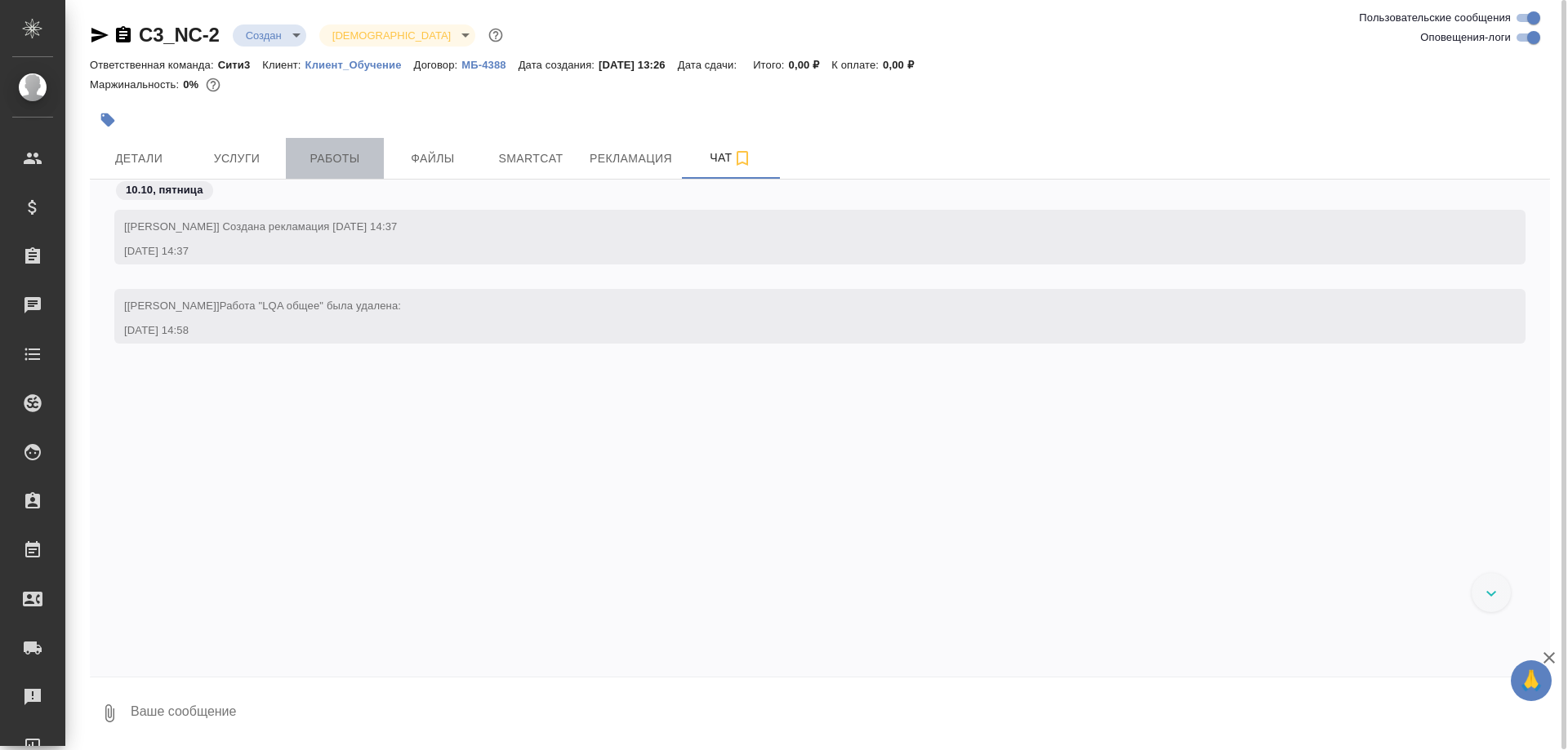
click at [338, 161] on span "Работы" at bounding box center [335, 158] width 79 height 20
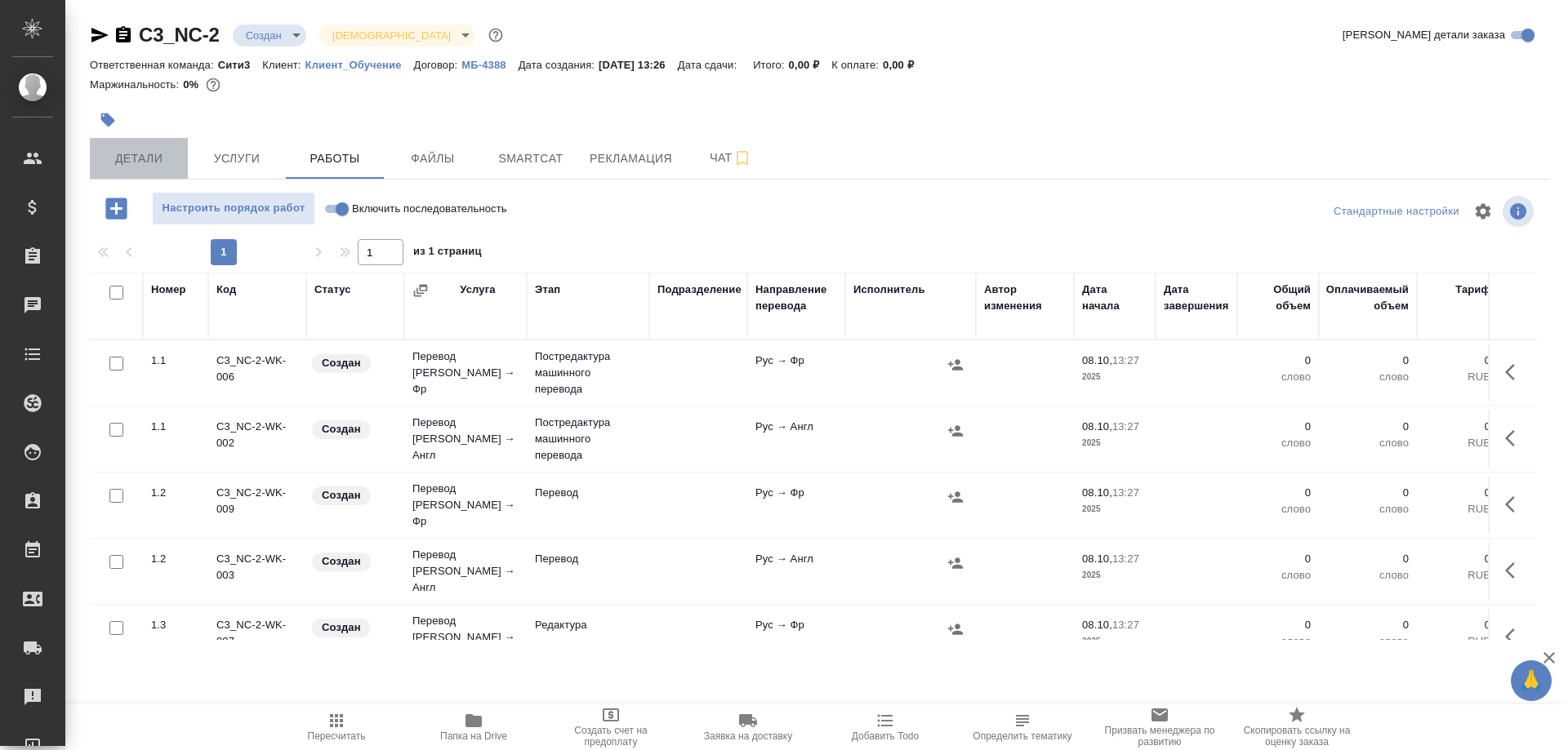
click at [128, 161] on span "Детали" at bounding box center [139, 158] width 79 height 20
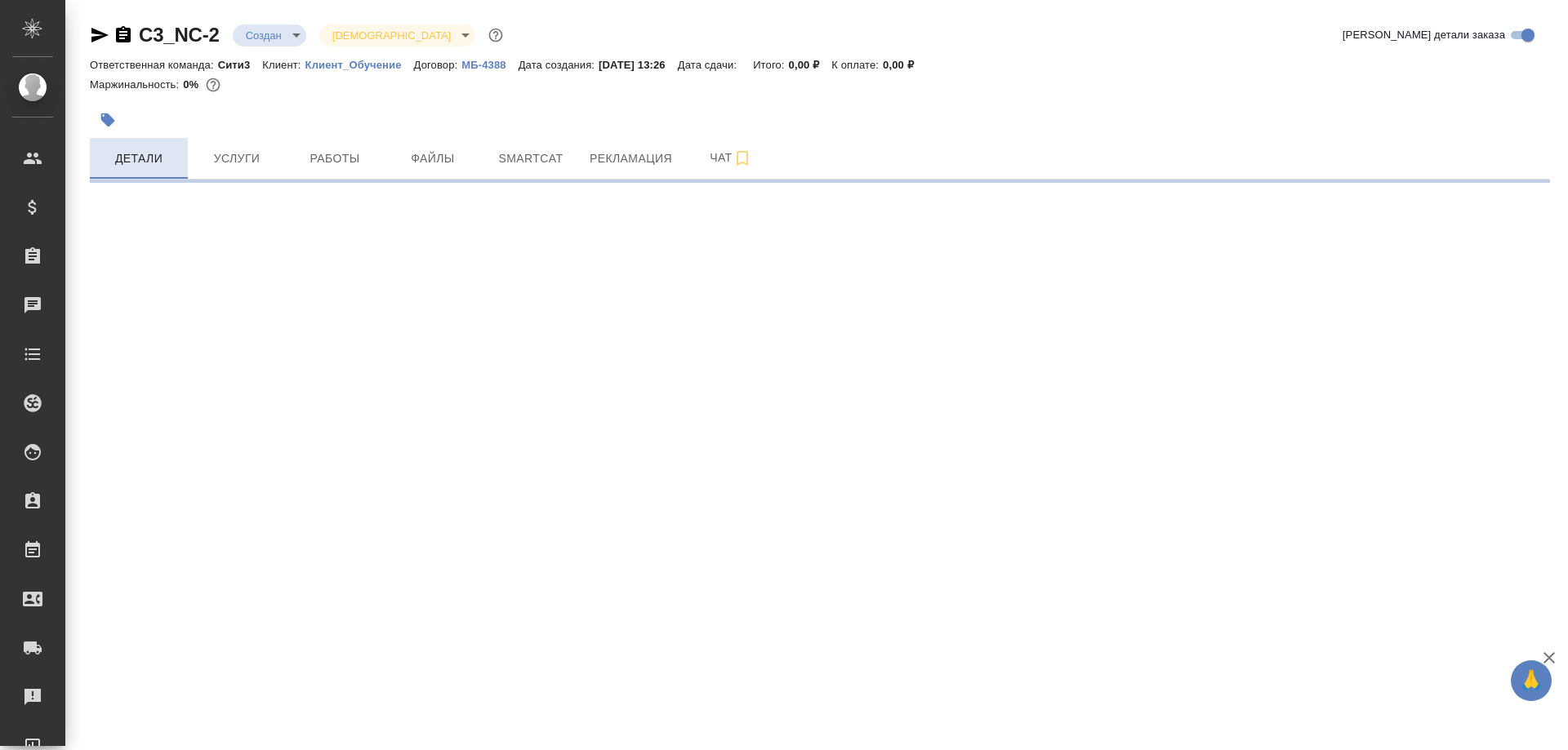
select select "RU"
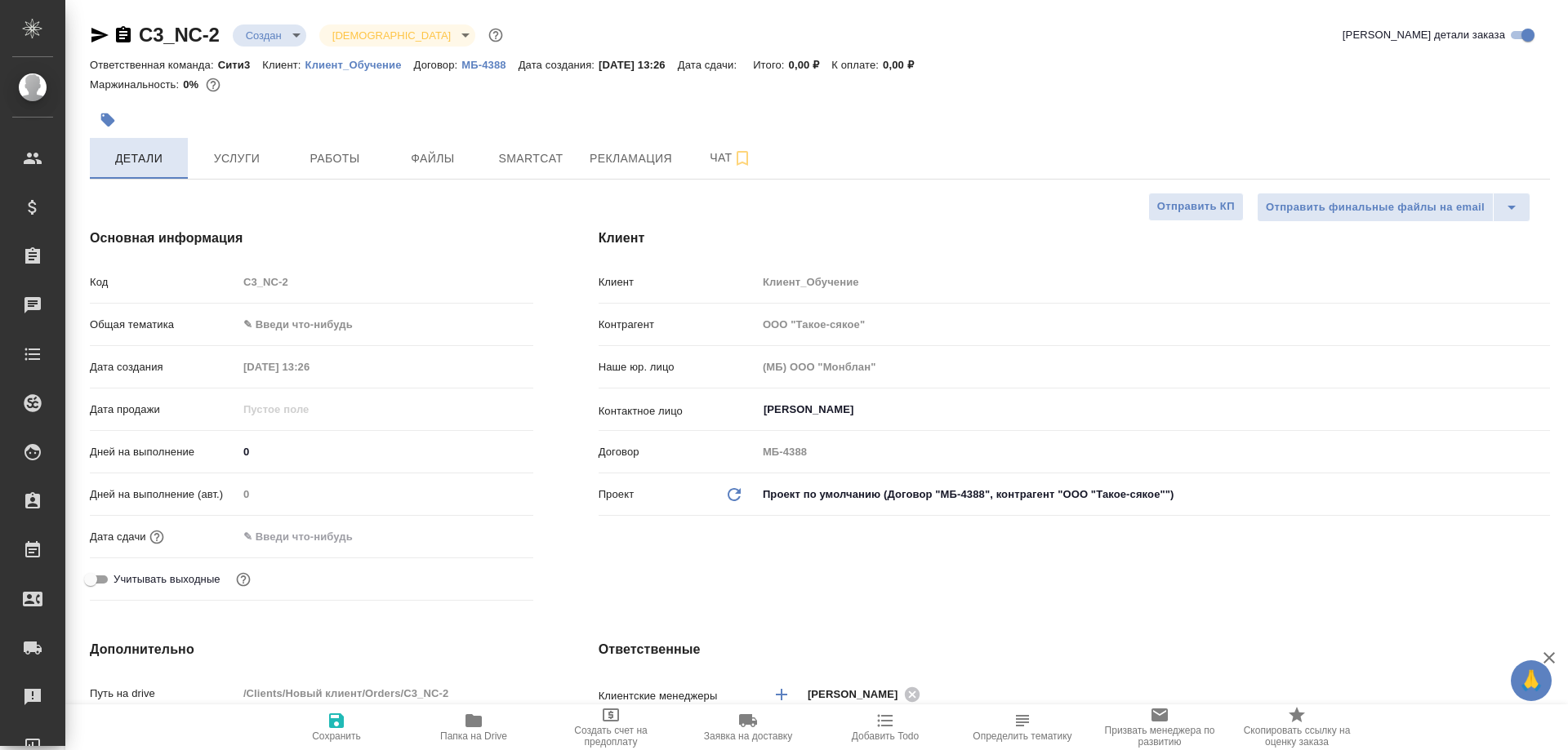
type textarea "x"
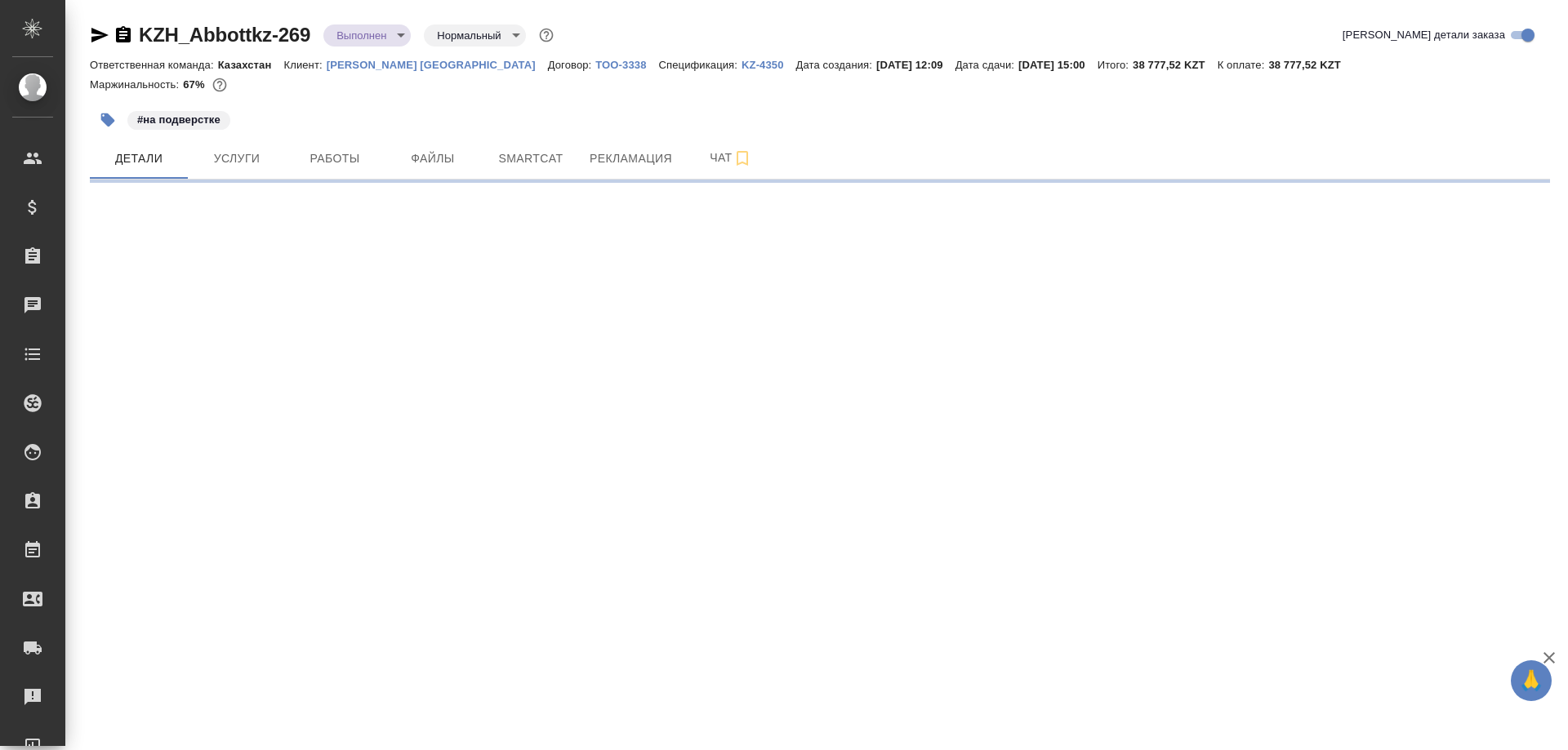
select select "RU"
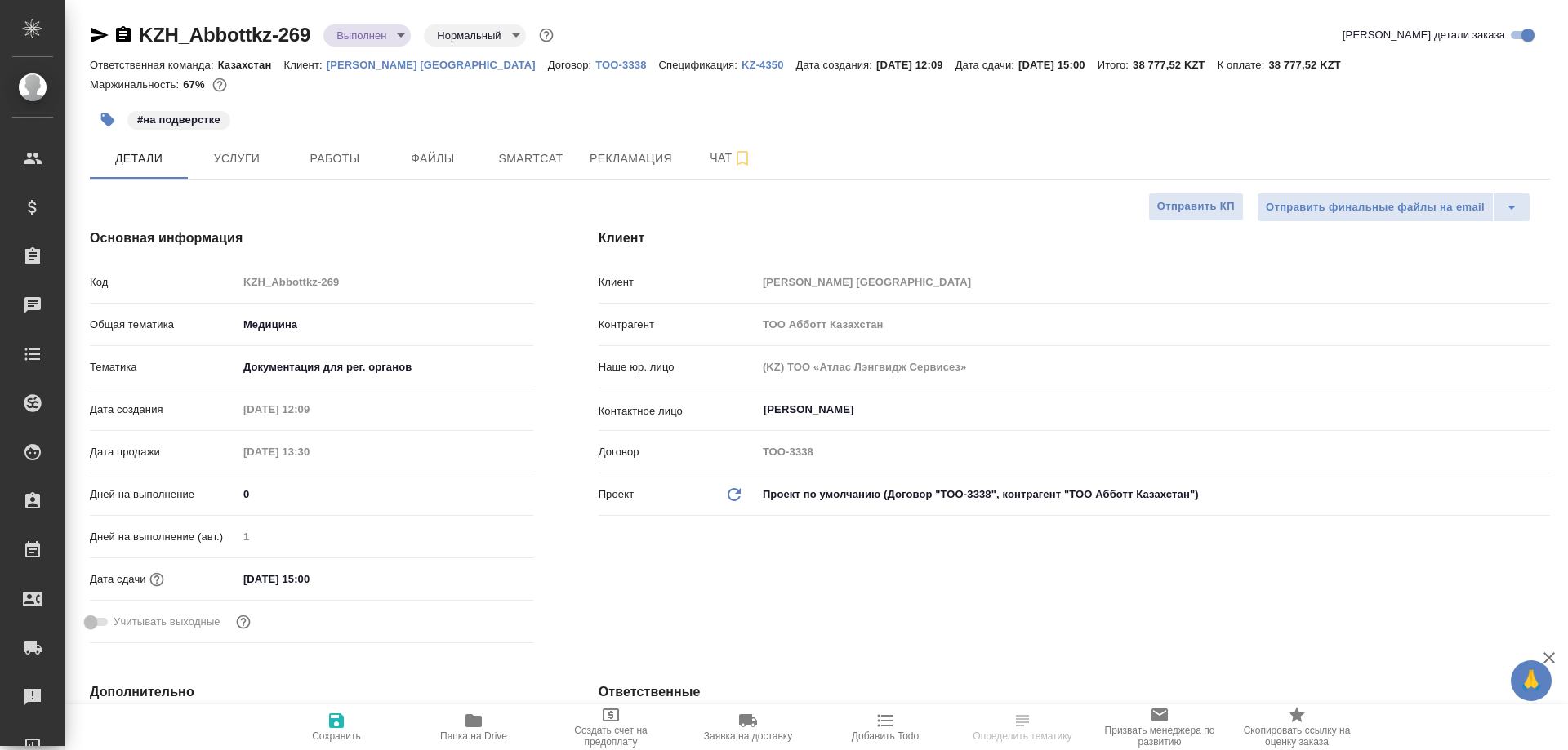
type textarea "x"
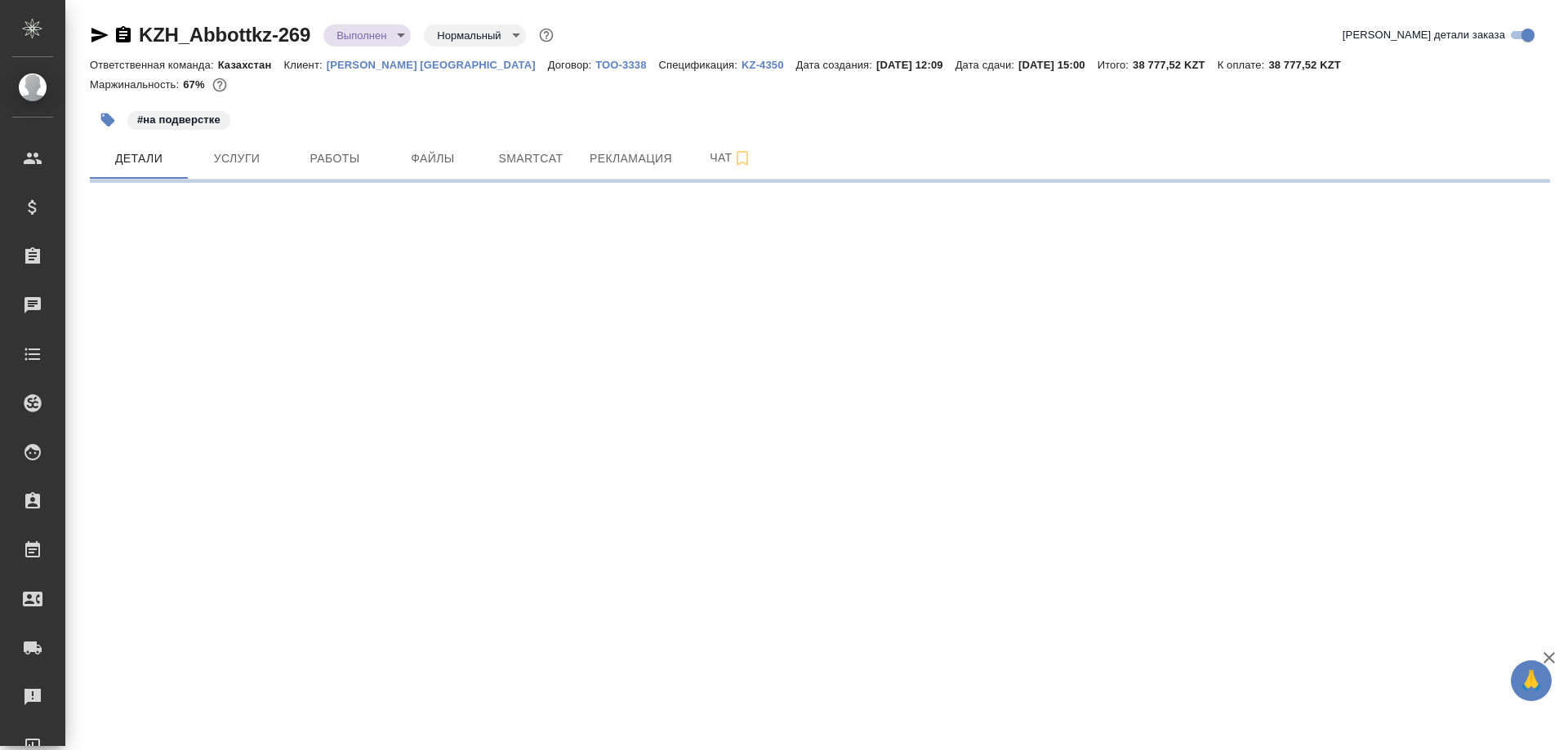
select select "RU"
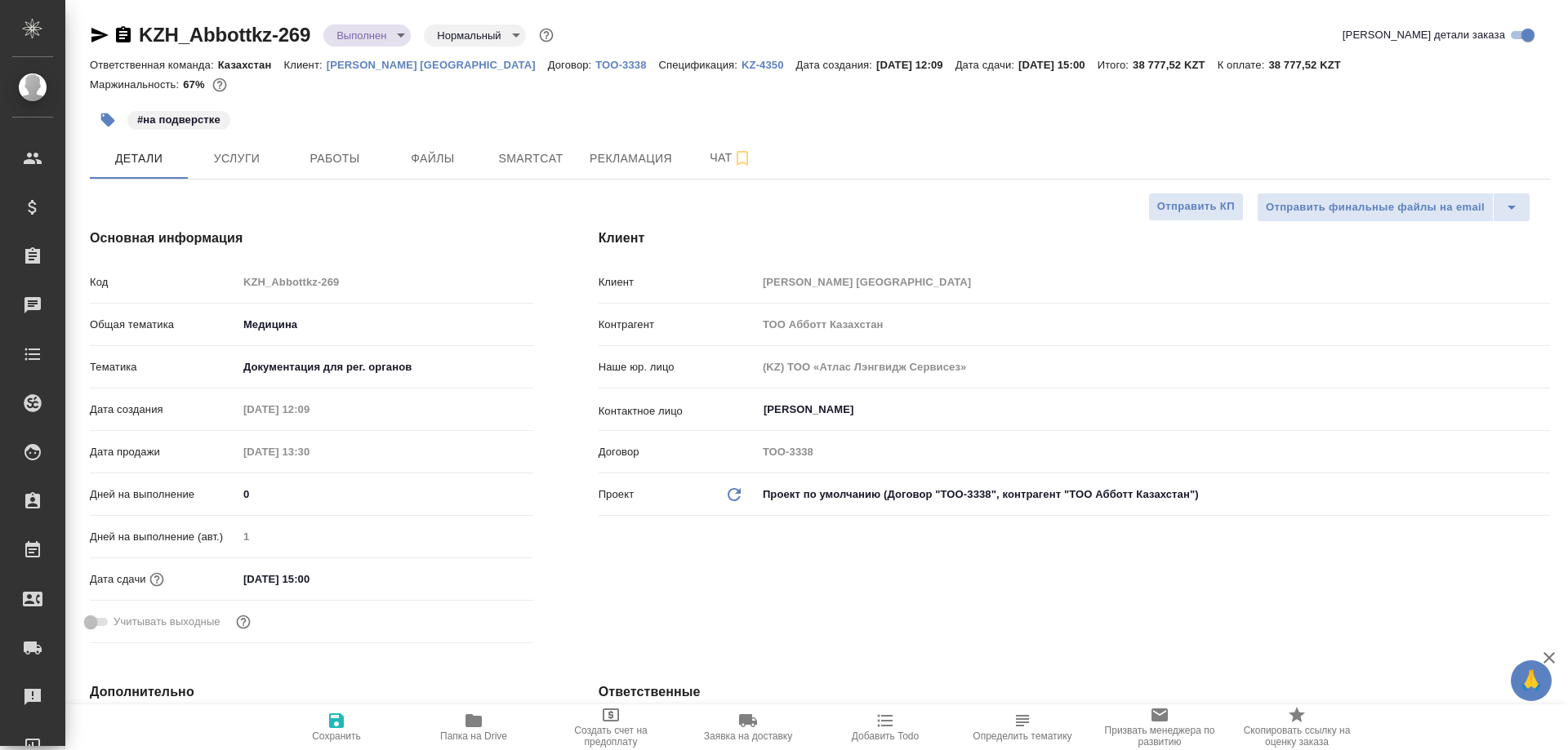
type textarea "x"
click at [607, 157] on span "Рекламация" at bounding box center [631, 158] width 83 height 20
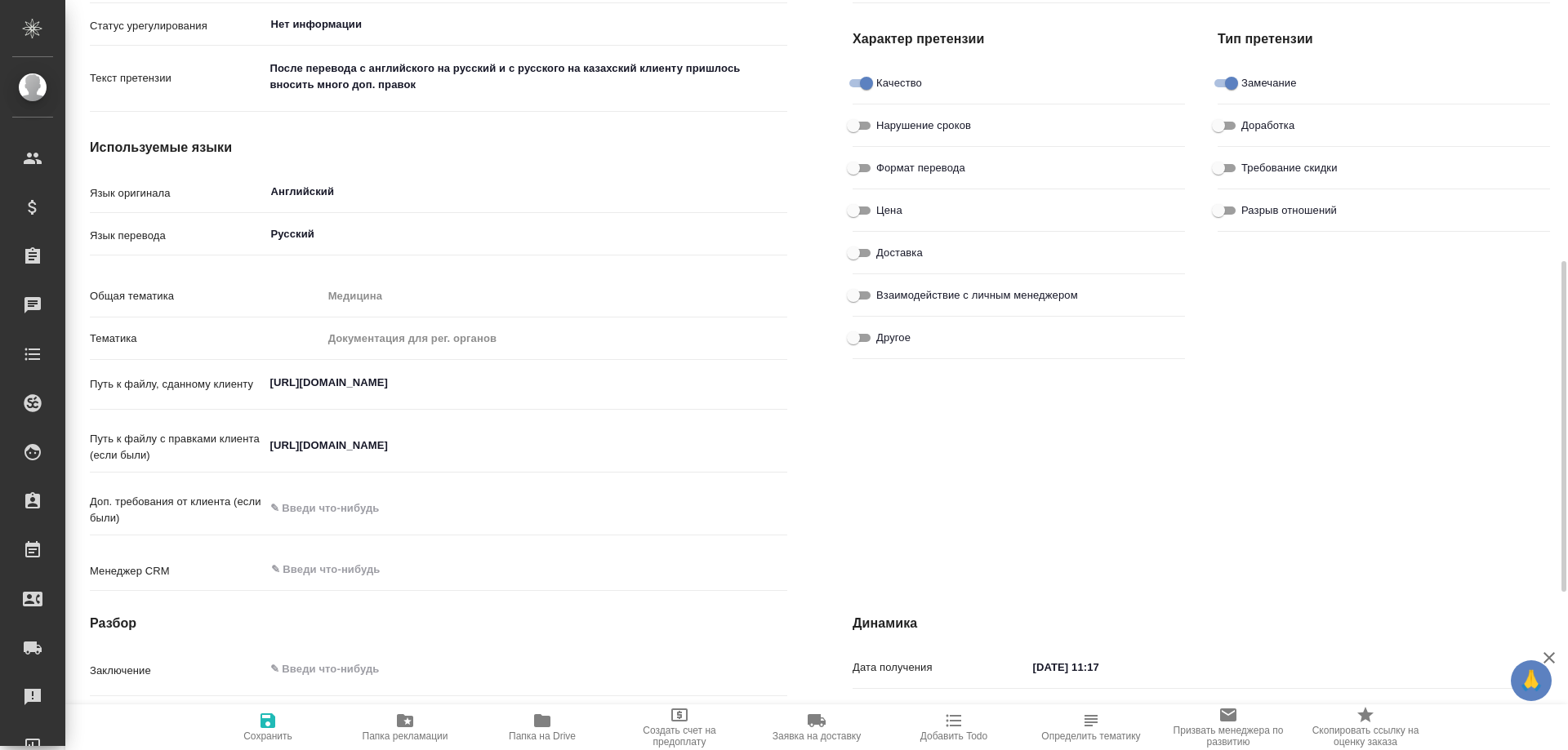
scroll to position [408, 0]
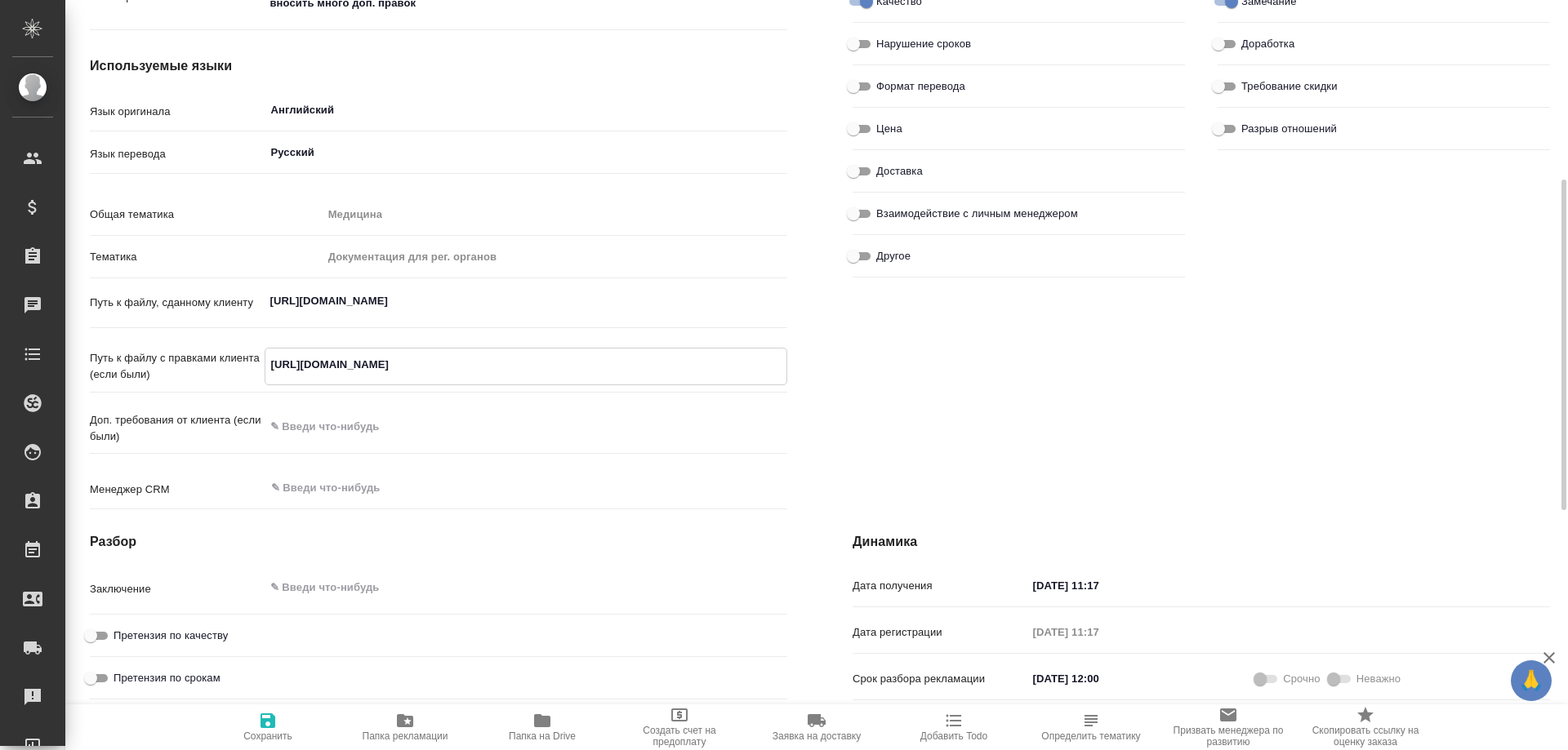
drag, startPoint x: 267, startPoint y: 364, endPoint x: 520, endPoint y: 364, distance: 253.0
click at [520, 364] on textarea "[URL][DOMAIN_NAME]" at bounding box center [526, 365] width 522 height 28
type textarea "x"
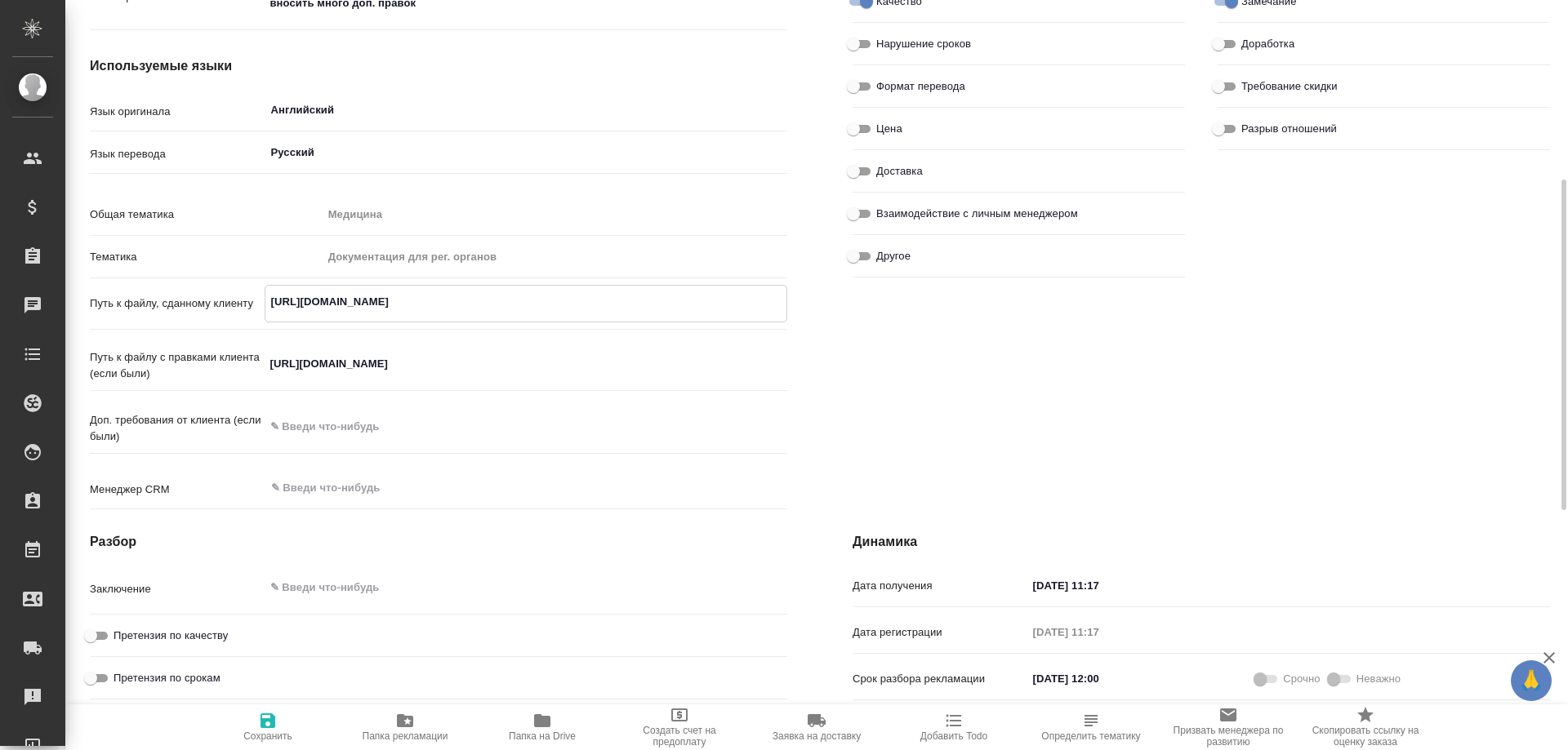
drag, startPoint x: 270, startPoint y: 302, endPoint x: 504, endPoint y: 300, distance: 234.0
click at [504, 300] on textarea "[URL][DOMAIN_NAME]" at bounding box center [526, 302] width 522 height 28
type textarea "x"
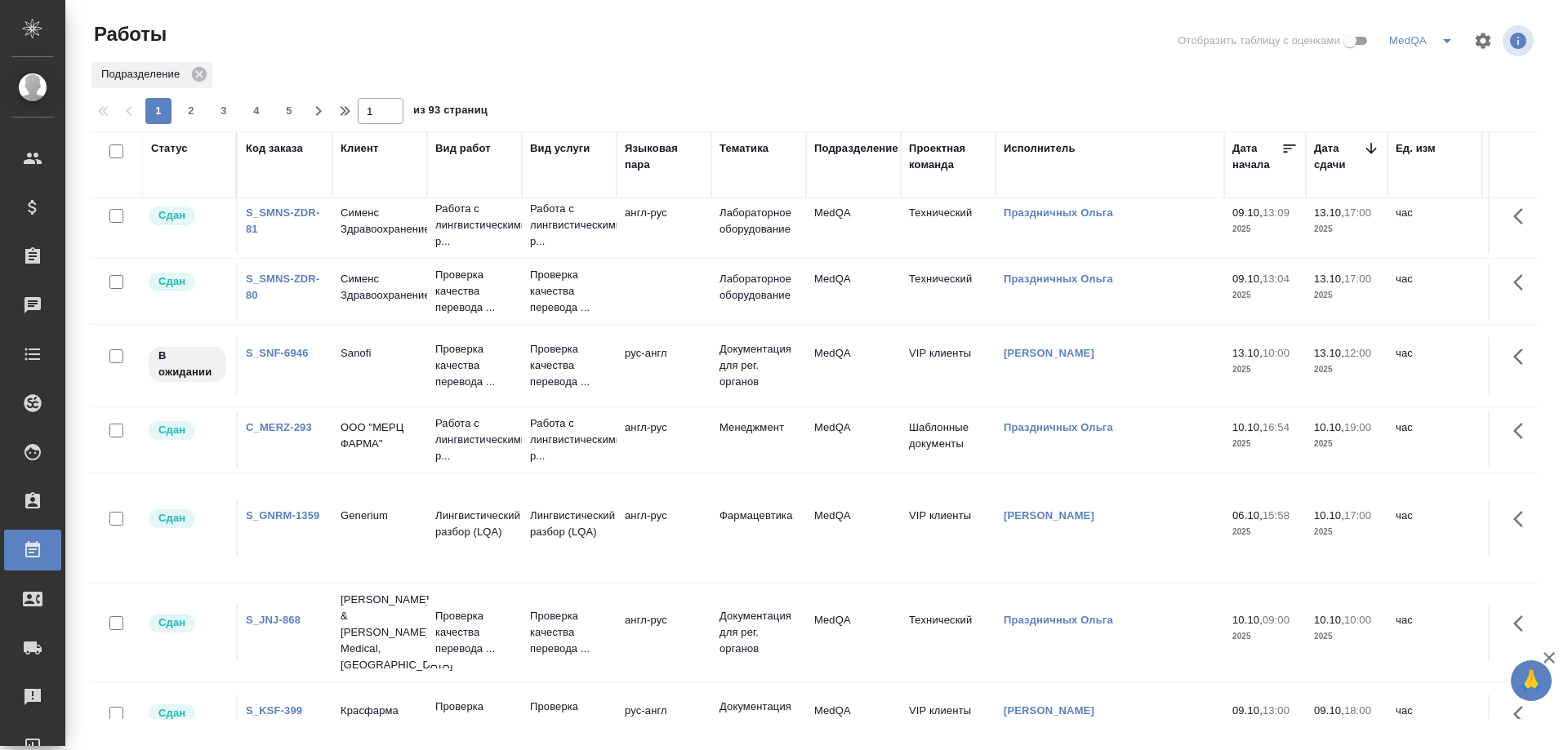
scroll to position [326, 0]
